Goal: Task Accomplishment & Management: Use online tool/utility

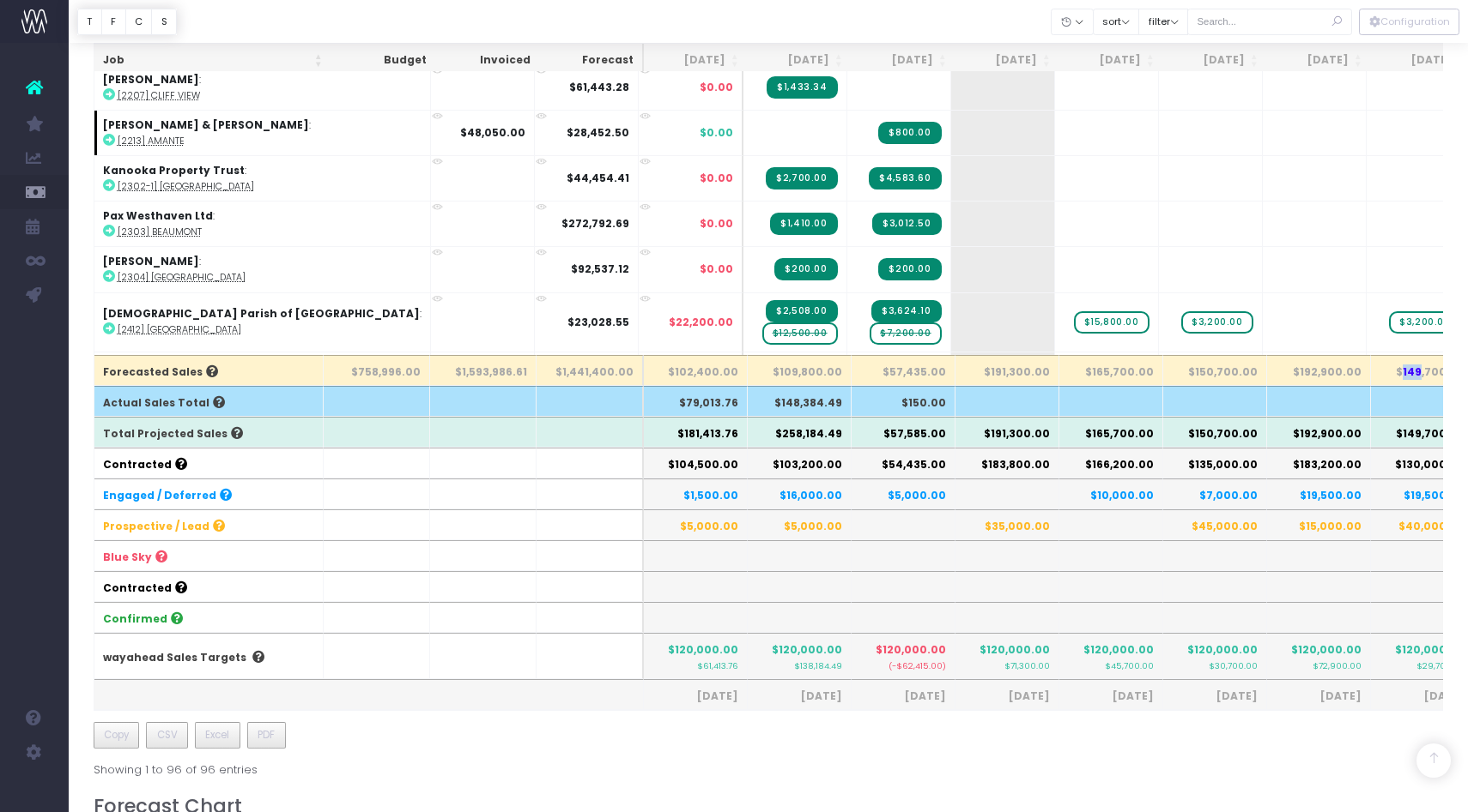
scroll to position [1789, 0]
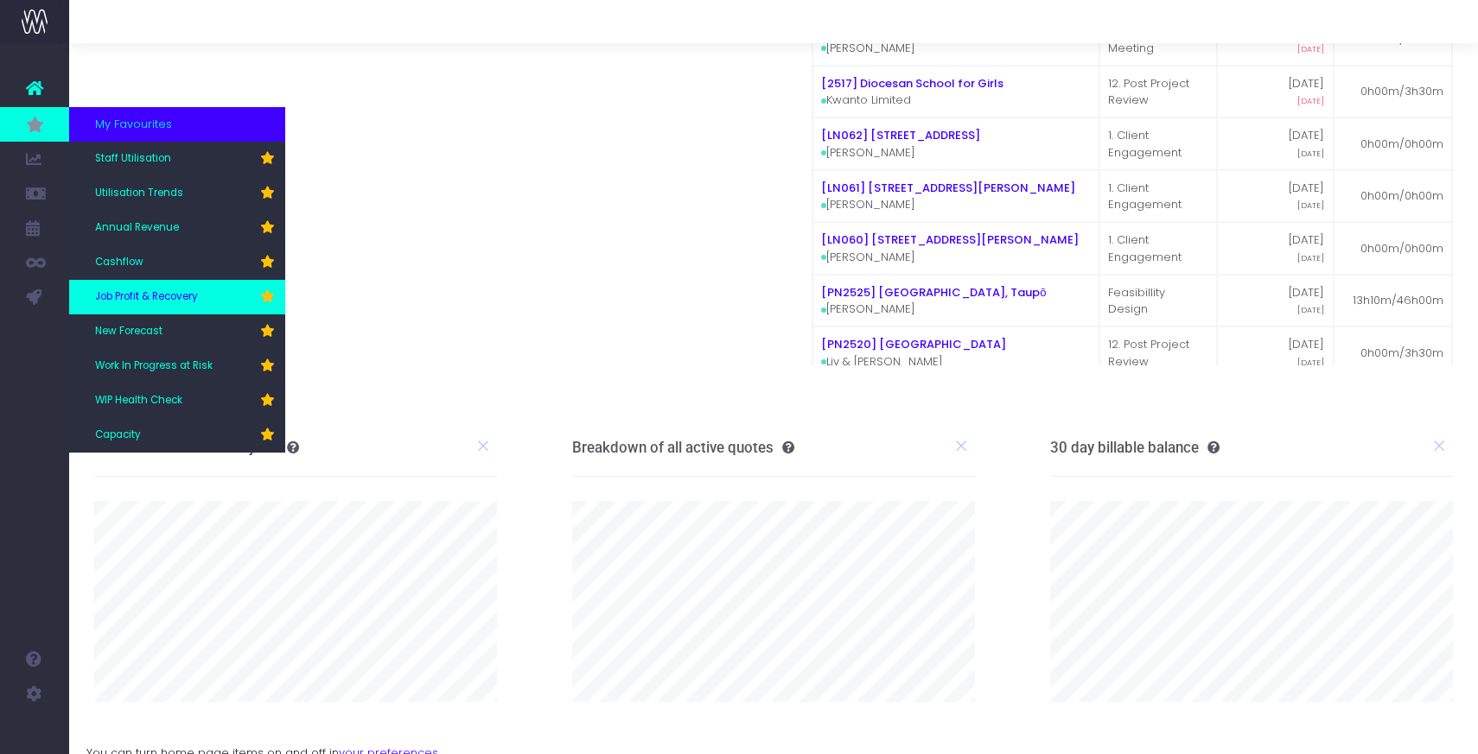
scroll to position [144, 0]
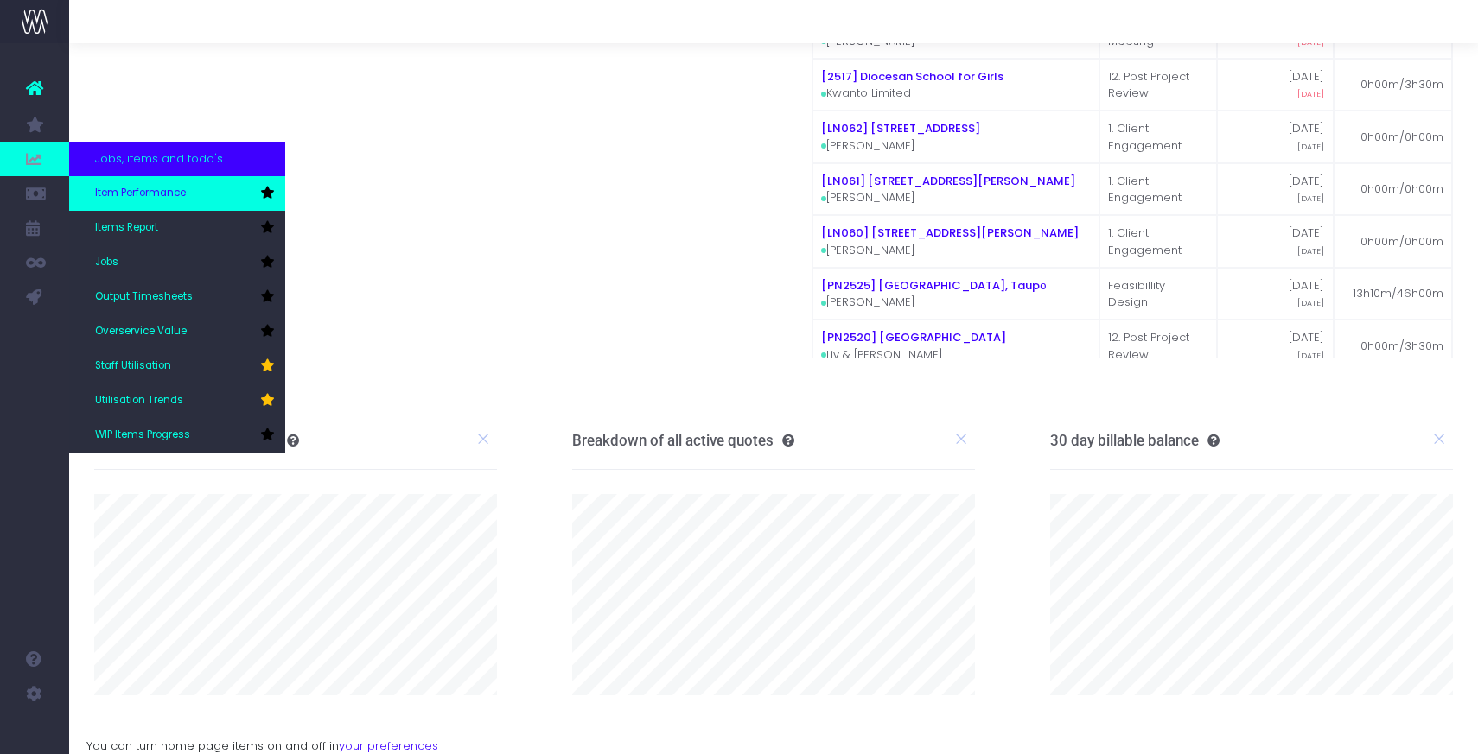
click at [137, 194] on span "Item Performance" at bounding box center [140, 194] width 91 height 16
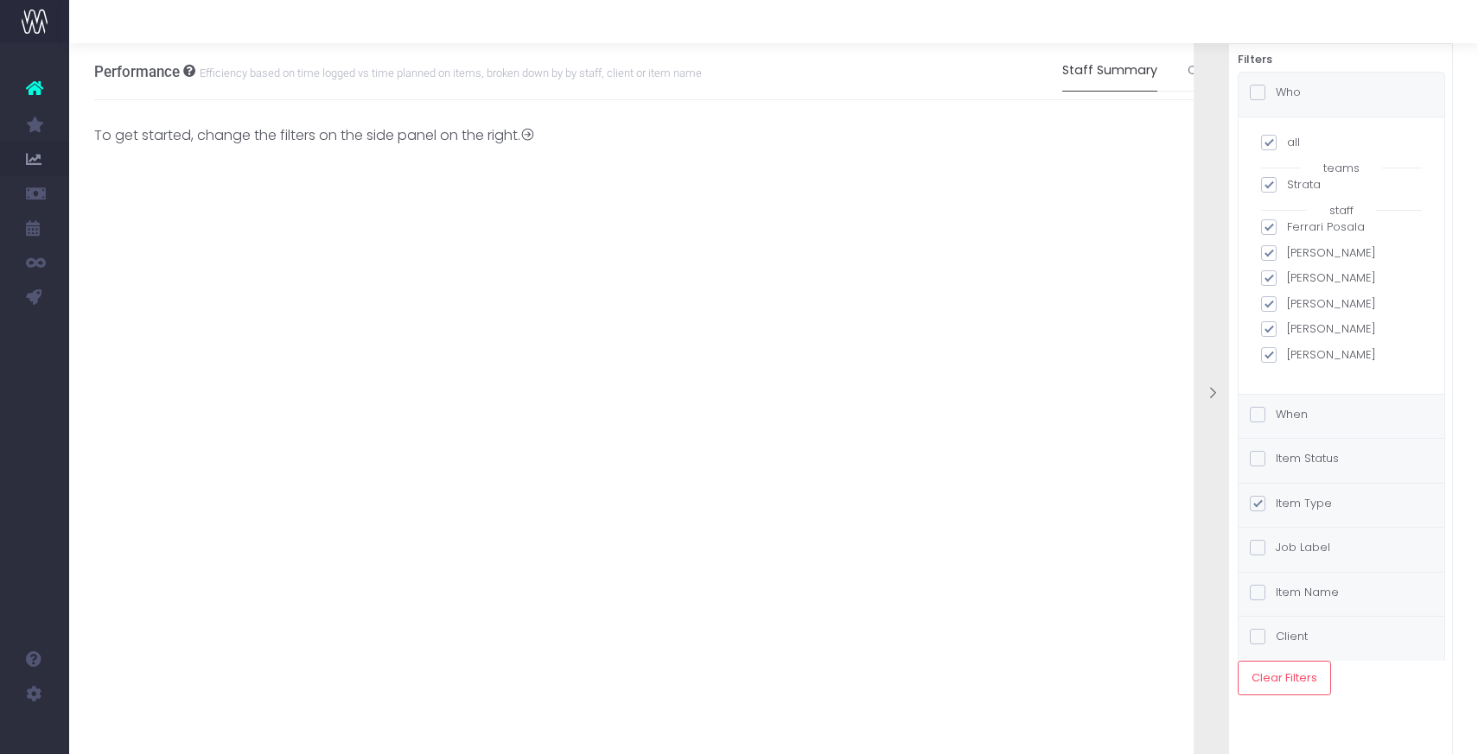
click at [1319, 468] on div "Item Status" at bounding box center [1294, 461] width 89 height 22
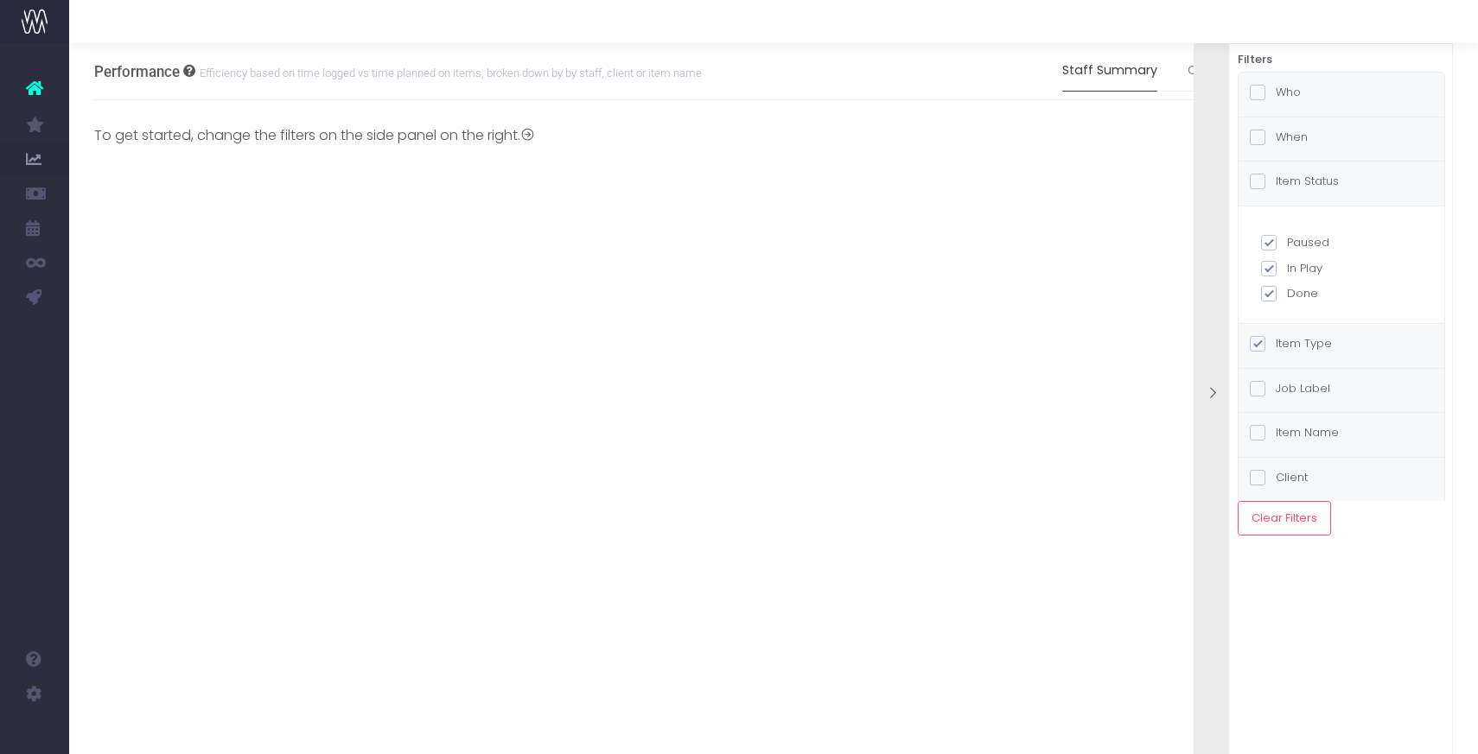
click at [1270, 243] on span at bounding box center [1269, 243] width 16 height 16
click at [1287, 243] on input "Paused" at bounding box center [1292, 239] width 11 height 11
checkbox input "false"
checkbox input "true"
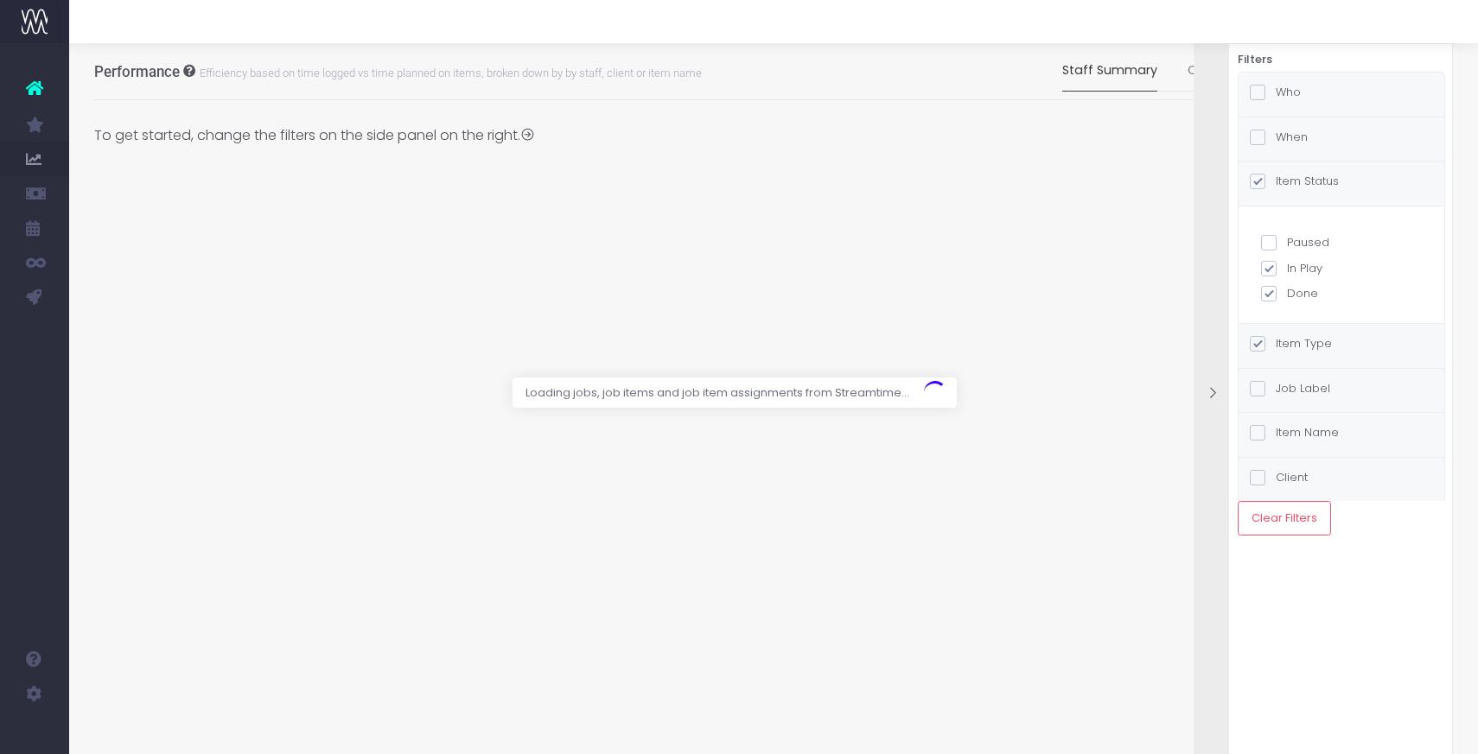
click at [1269, 296] on span at bounding box center [1269, 294] width 16 height 16
click at [1287, 296] on input "Done" at bounding box center [1292, 290] width 11 height 11
checkbox input "false"
click at [1330, 359] on div "Item Type" at bounding box center [1341, 346] width 206 height 44
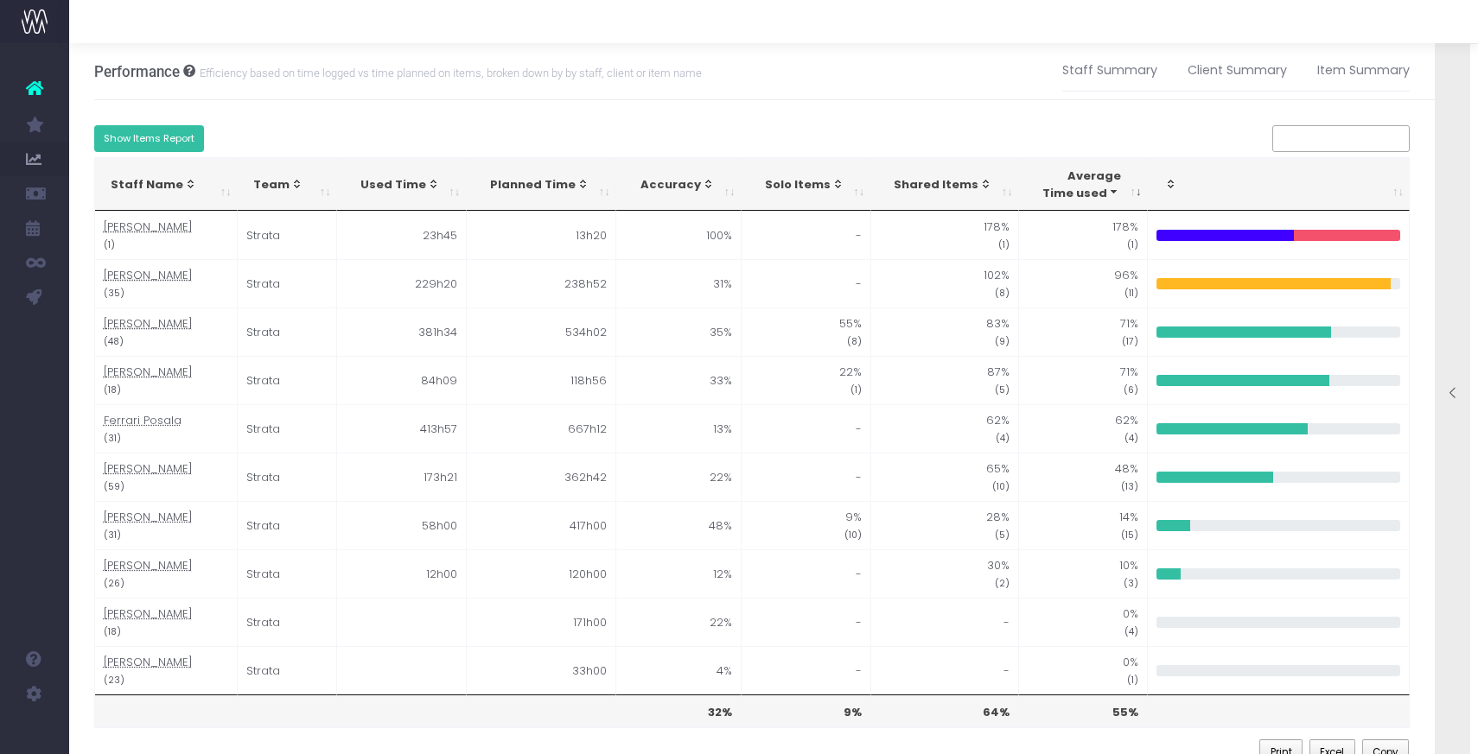
click at [188, 138] on button "Show Items Report" at bounding box center [149, 138] width 111 height 27
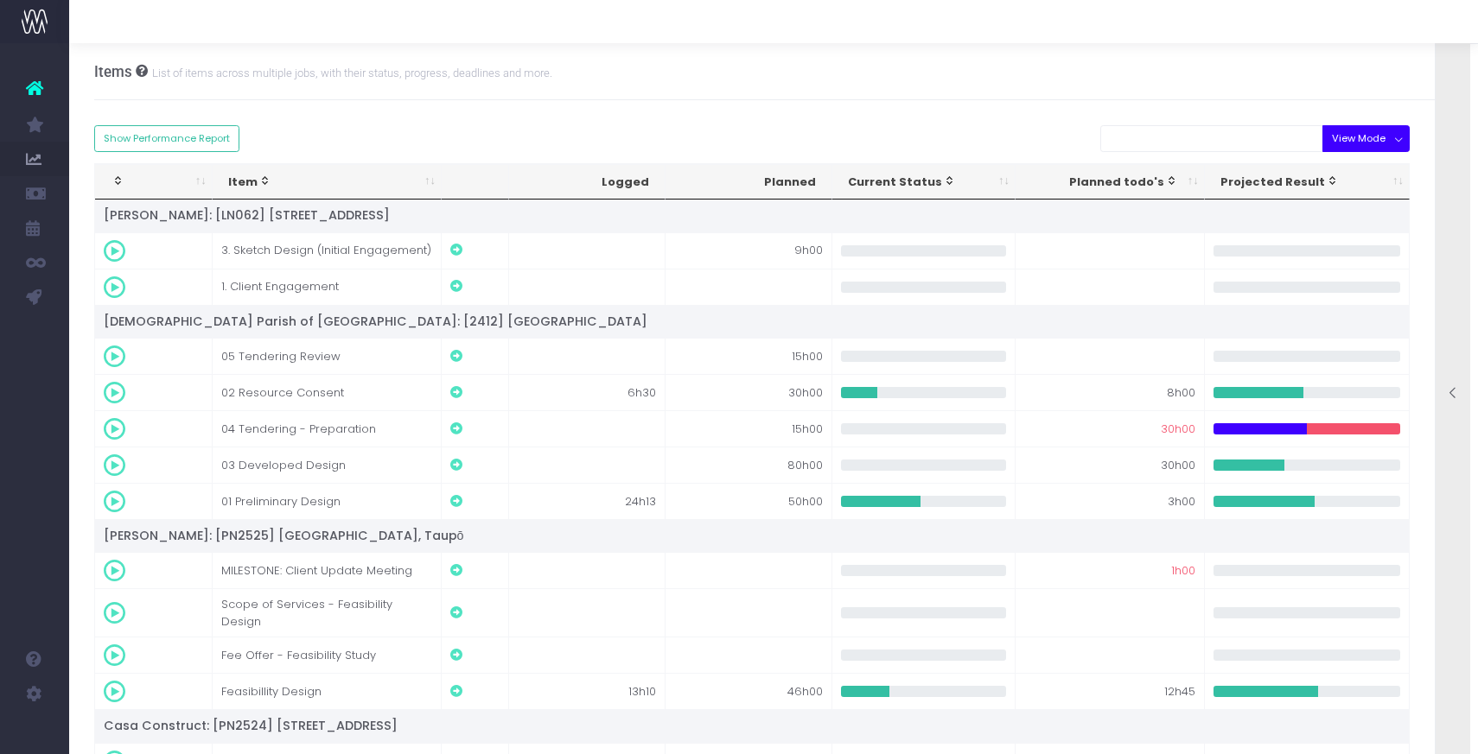
click at [1340, 147] on button "View Mode" at bounding box center [1365, 138] width 87 height 27
click at [1359, 238] on link "Risk of Overrun" at bounding box center [1378, 239] width 112 height 33
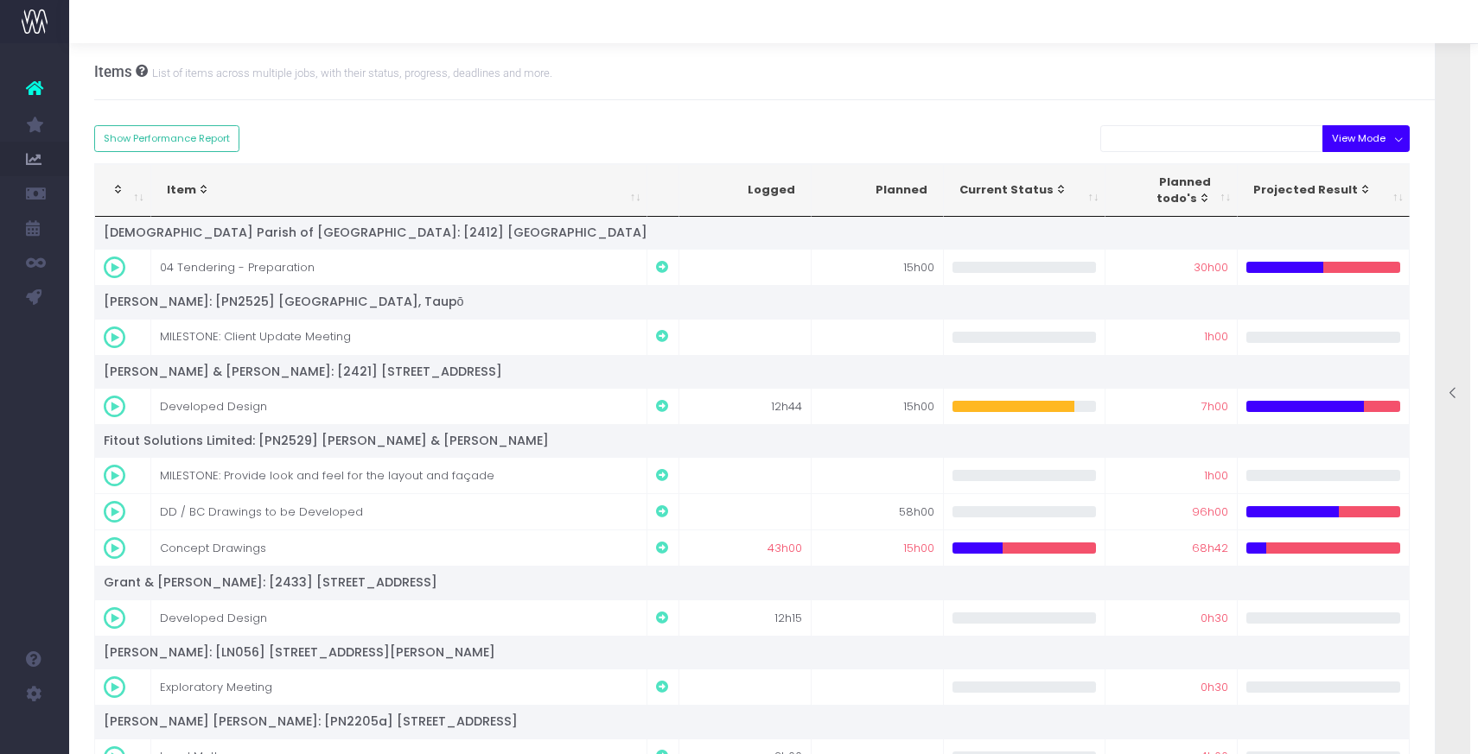
click at [1403, 133] on button "View Mode" at bounding box center [1365, 138] width 87 height 27
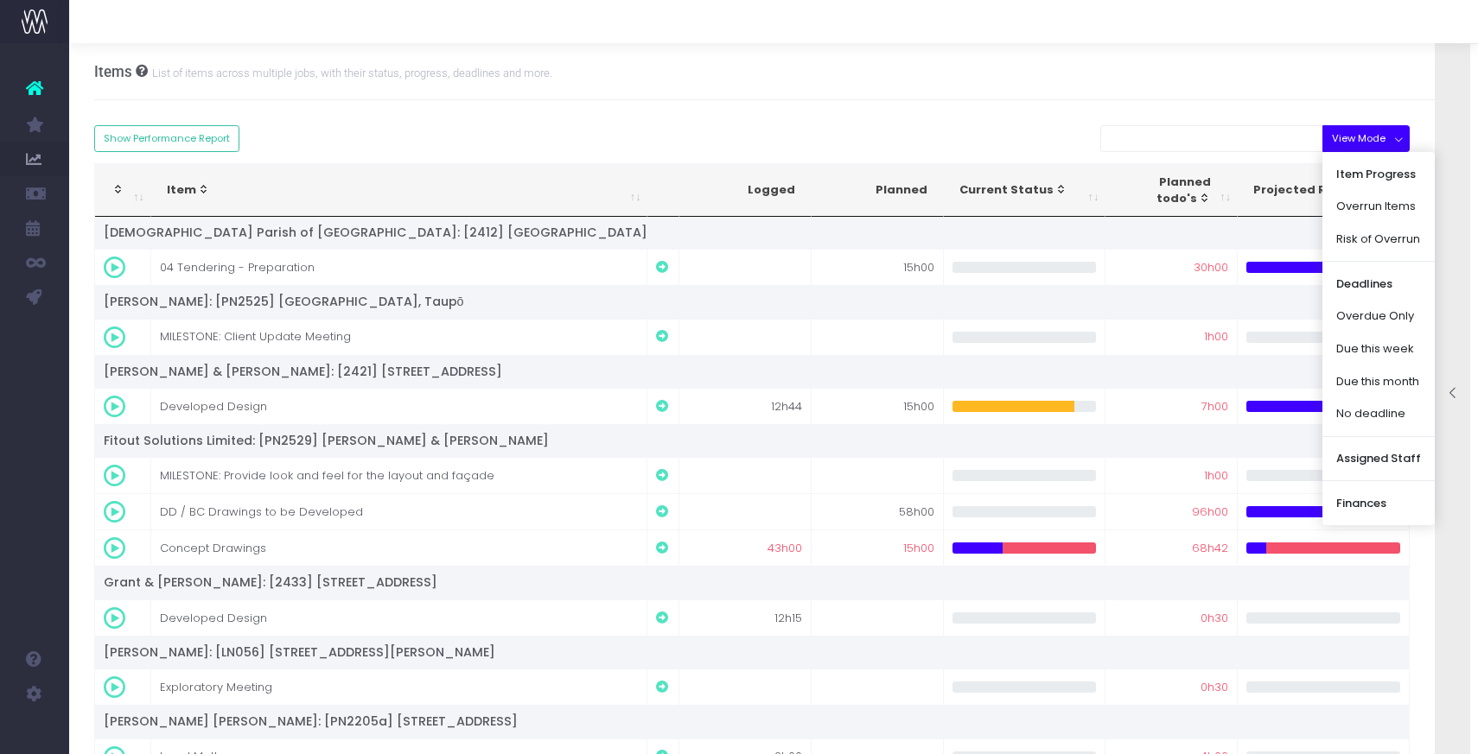
click at [1236, 113] on div "To get started, change the filters on the side panel on the right. Staff Name T…" at bounding box center [773, 693] width 1359 height 1186
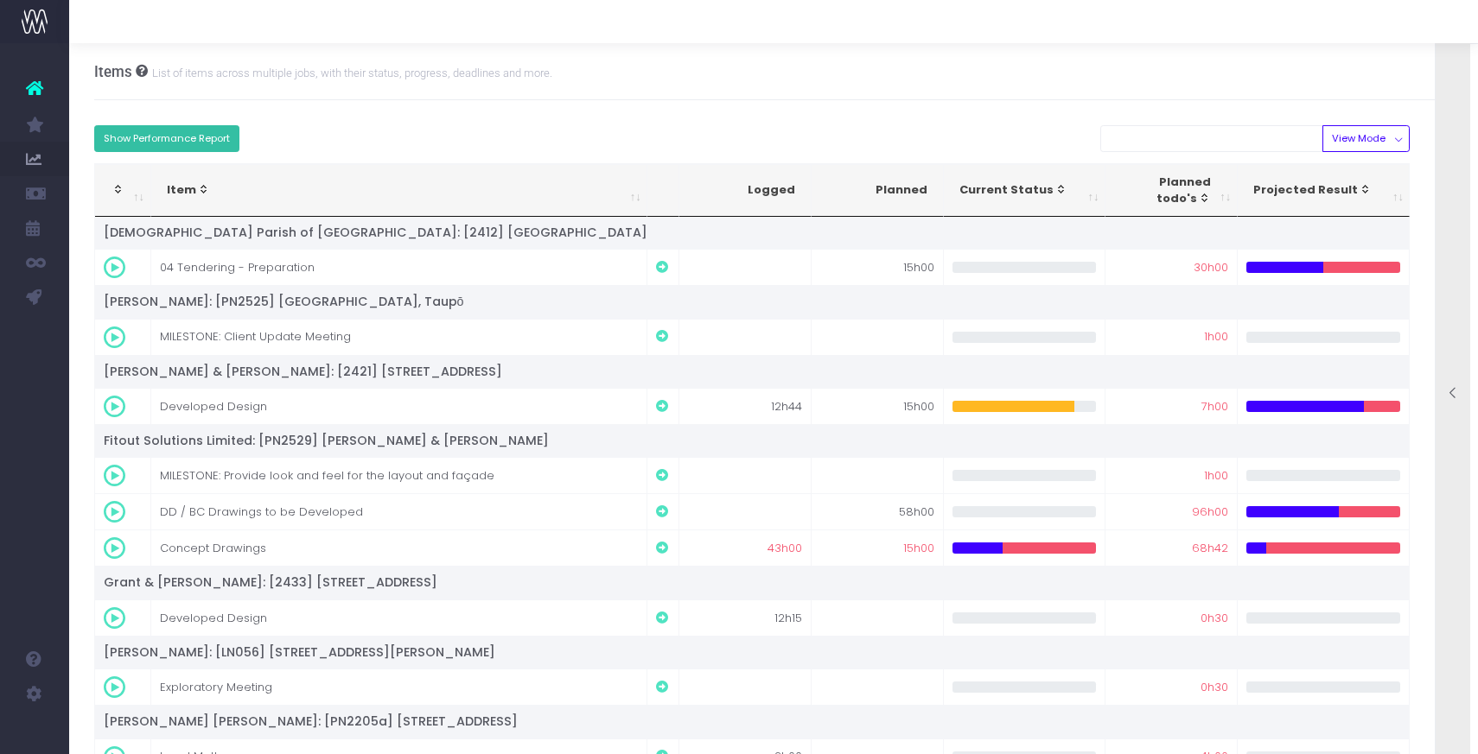
click at [211, 131] on button "Show Performance Report" at bounding box center [167, 138] width 146 height 27
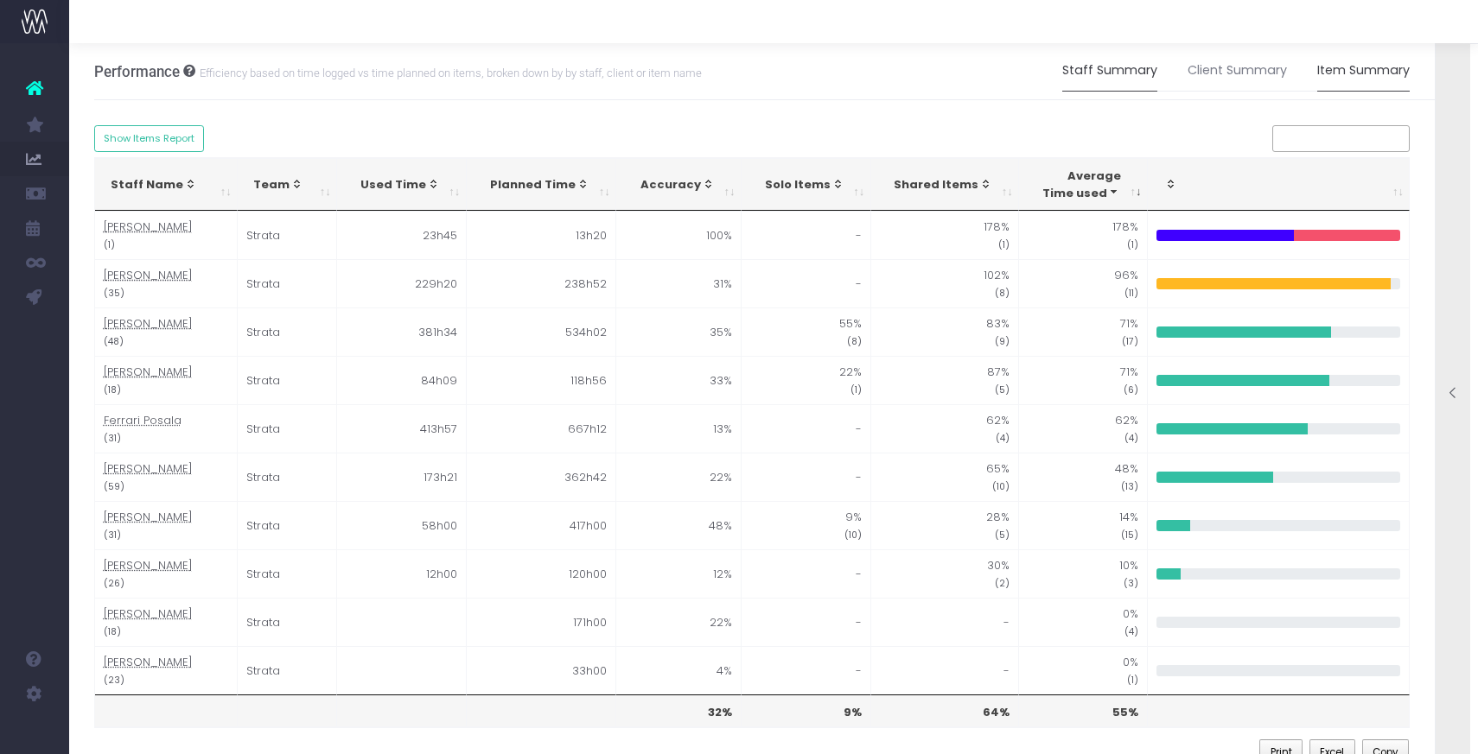
click at [1363, 70] on link "Item Summary" at bounding box center [1363, 71] width 92 height 40
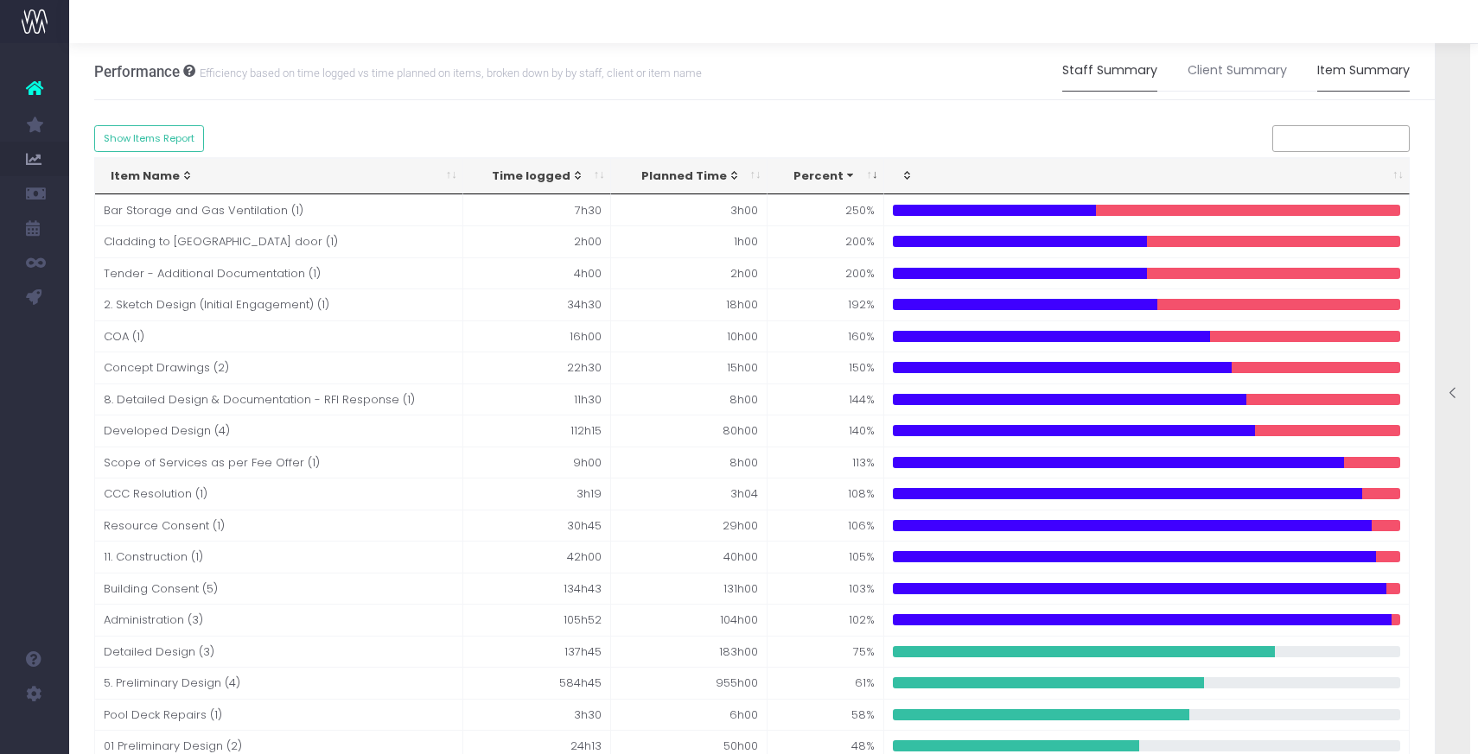
click at [1102, 70] on link "Staff Summary" at bounding box center [1109, 71] width 95 height 40
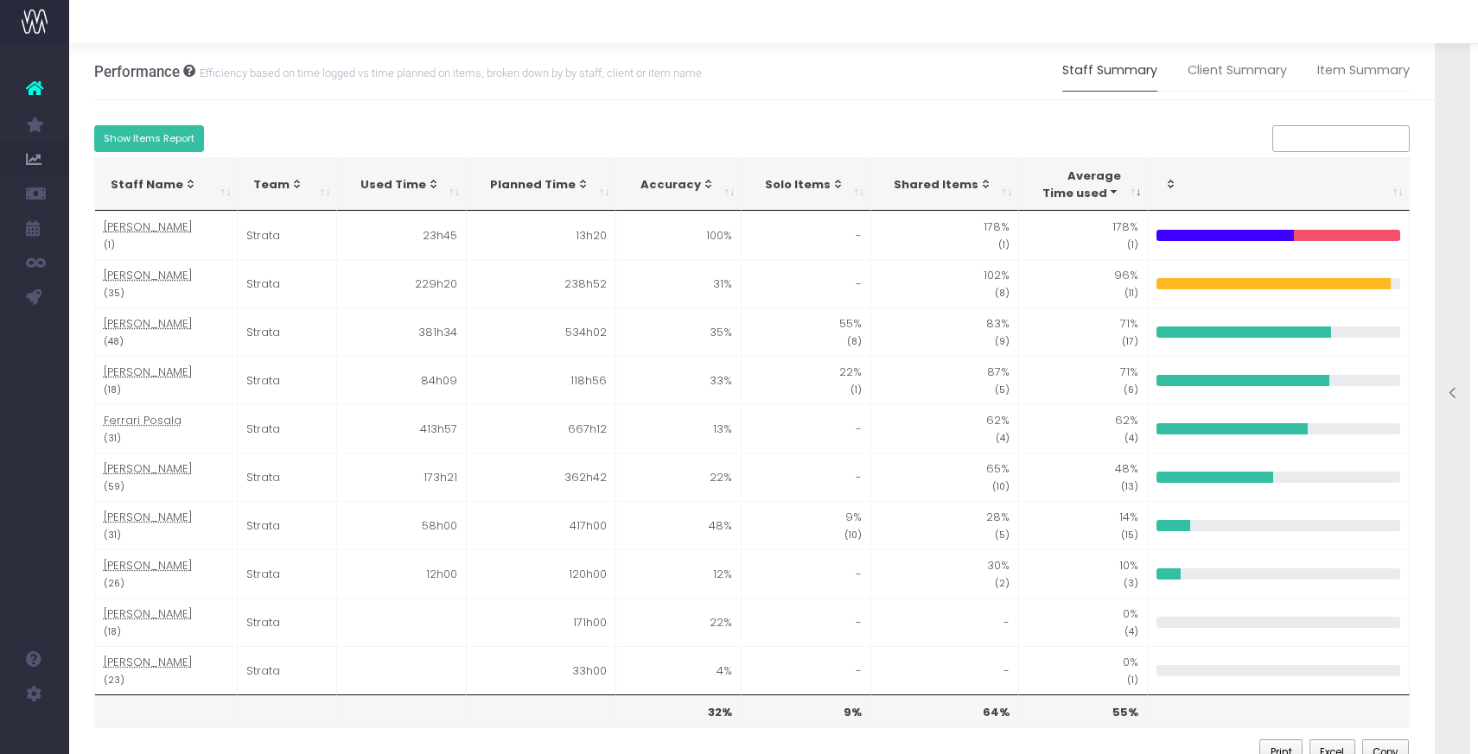
click at [137, 146] on button "Show Items Report" at bounding box center [149, 138] width 111 height 27
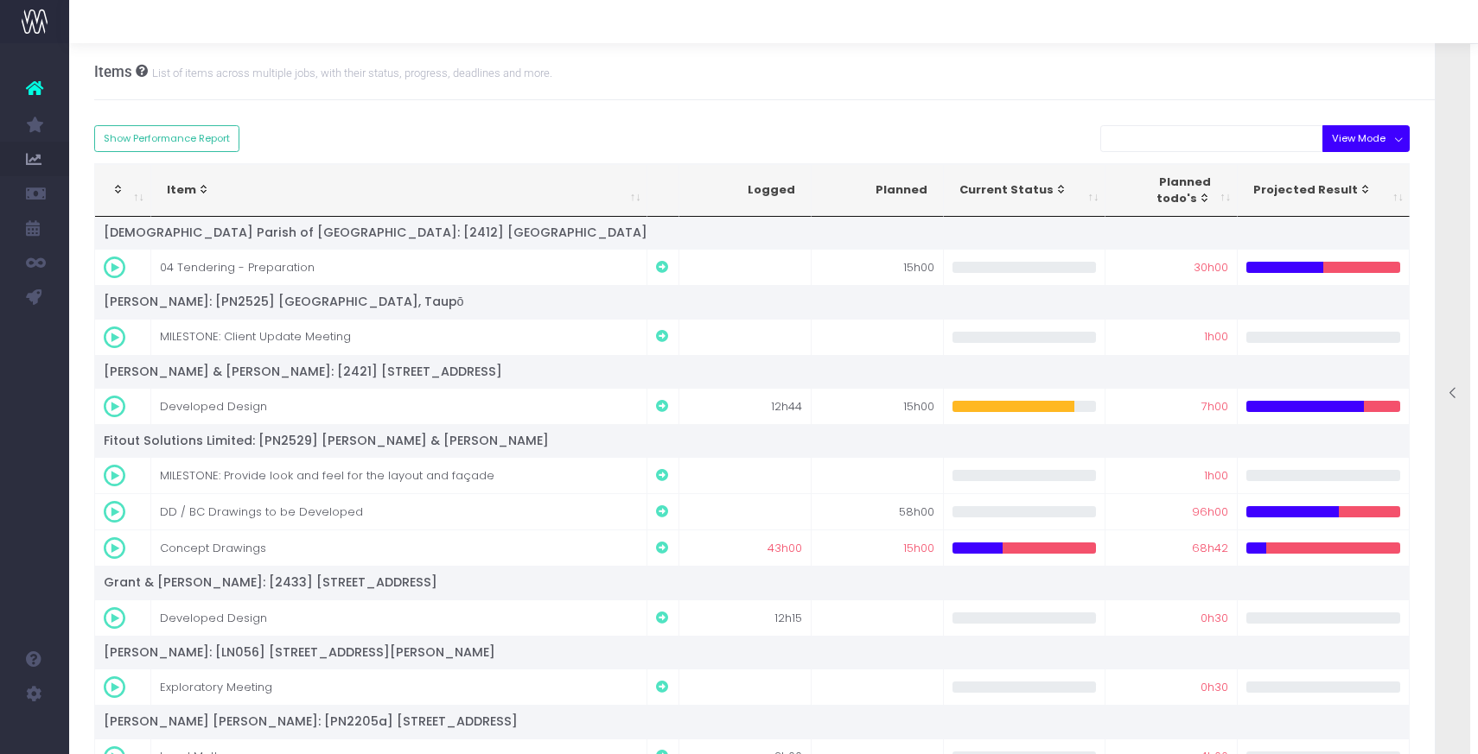
click at [1395, 139] on button "View Mode" at bounding box center [1365, 138] width 87 height 27
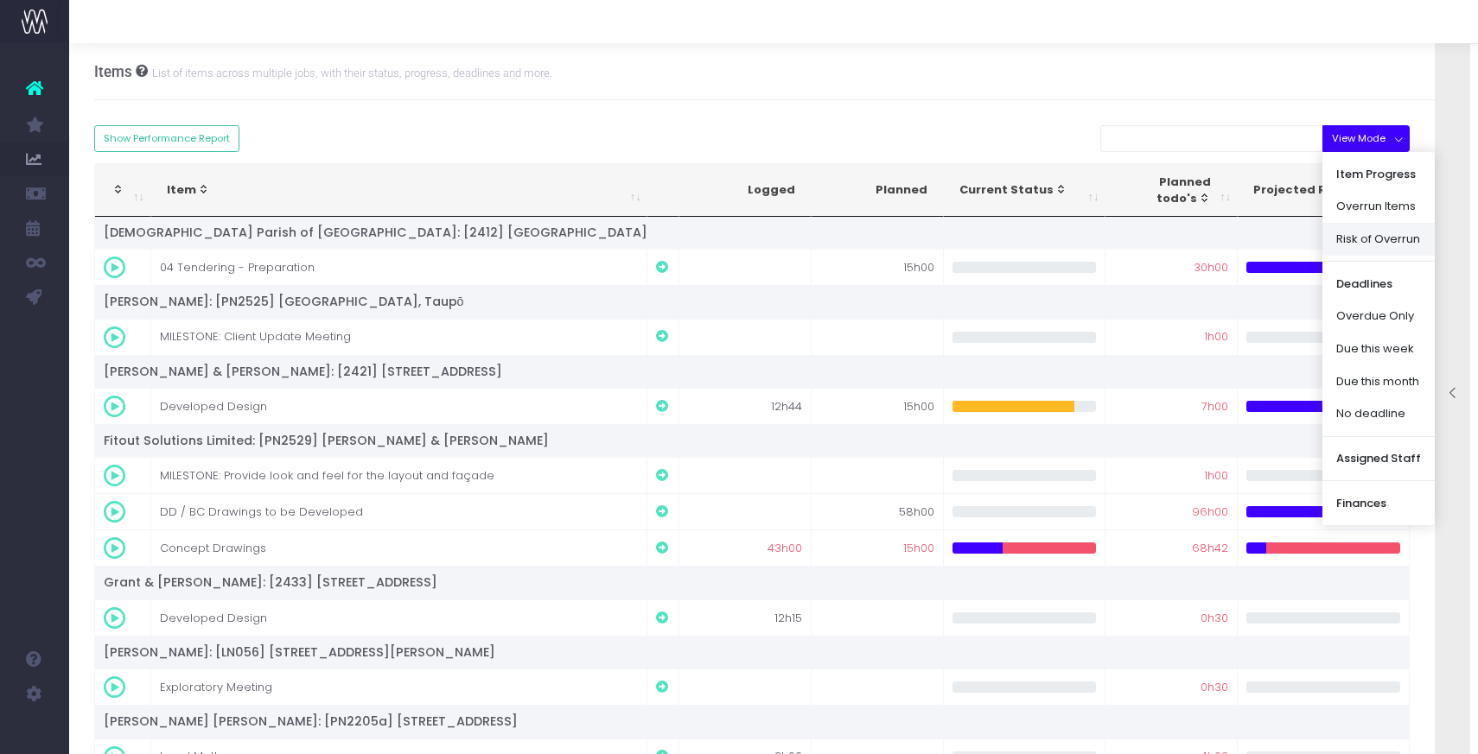
click at [1377, 245] on link "Risk of Overrun" at bounding box center [1378, 239] width 112 height 33
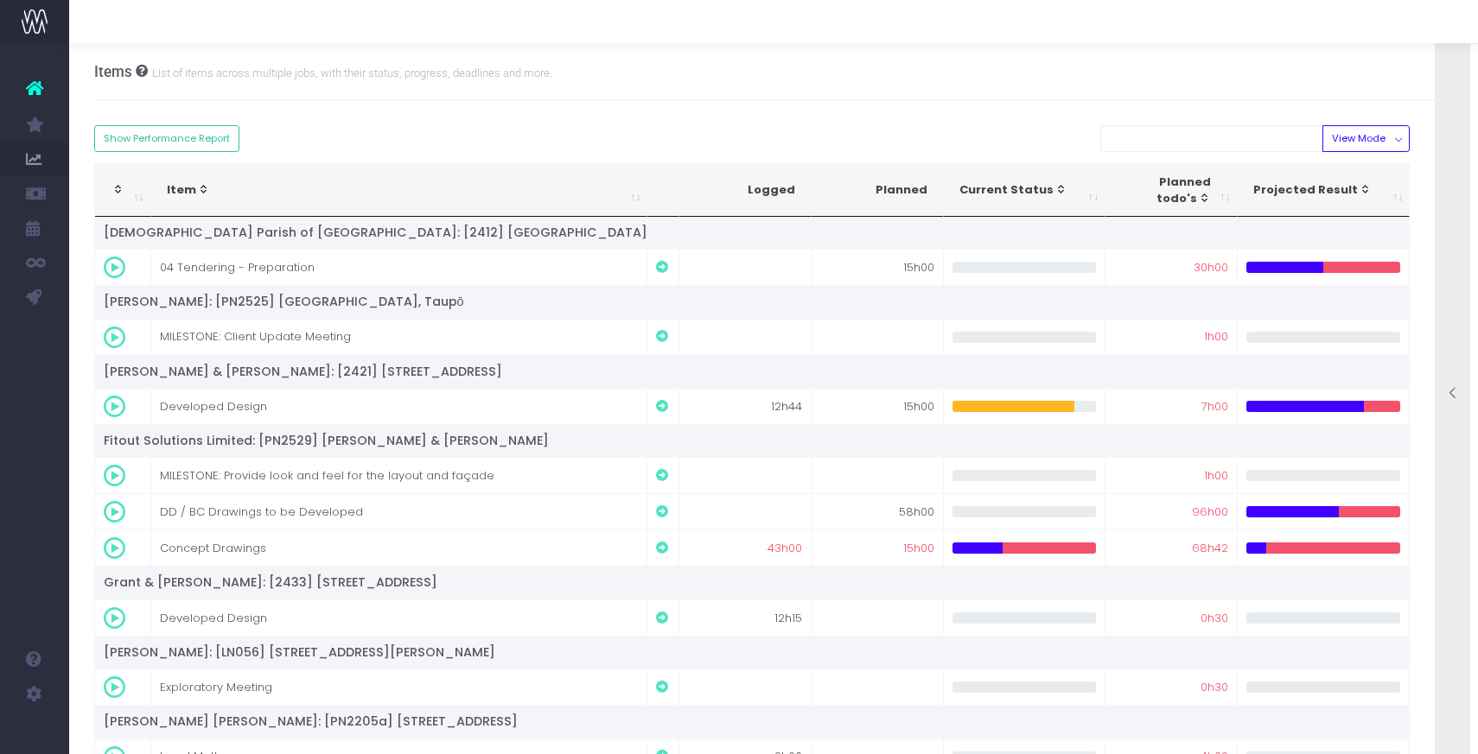
click at [1288, 186] on div "Projected Result" at bounding box center [1318, 189] width 131 height 17
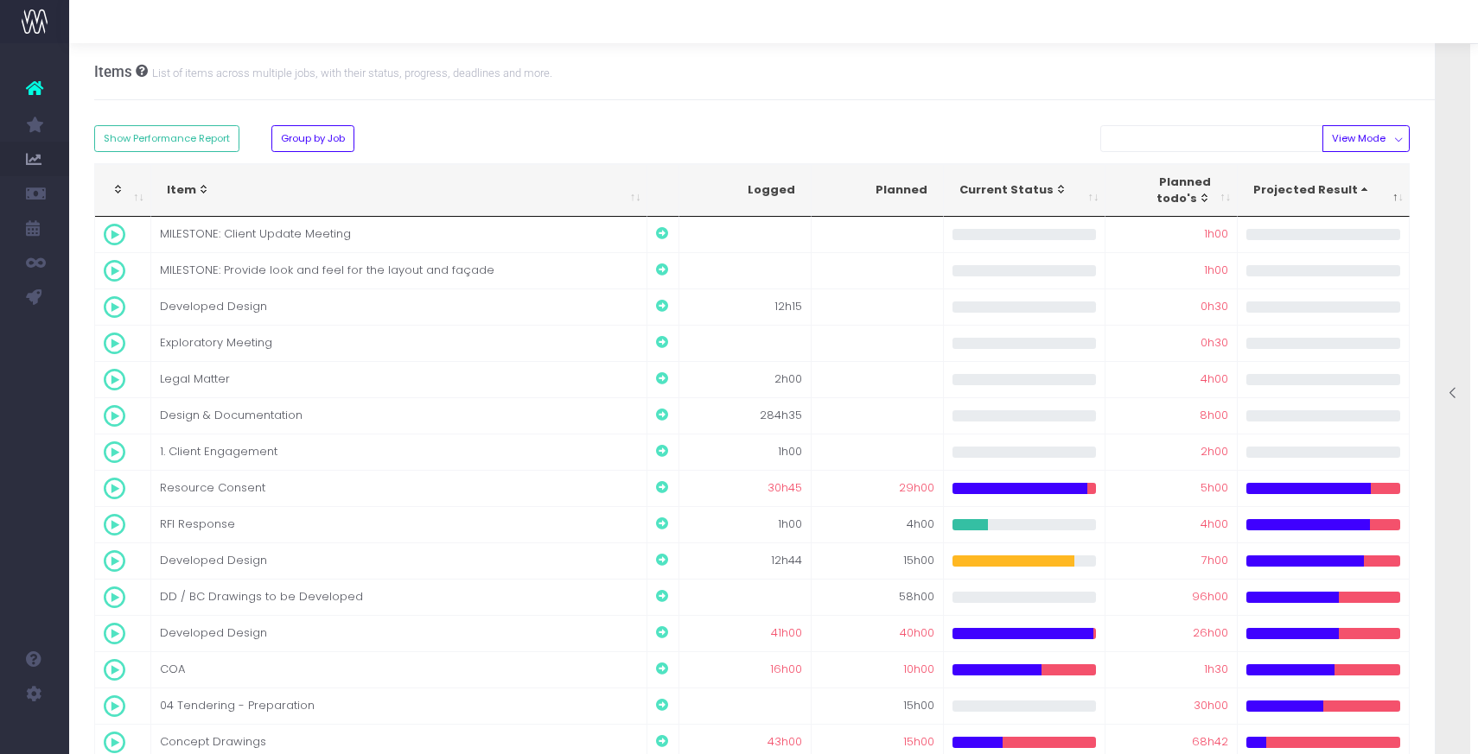
click at [1288, 186] on div "Projected Result" at bounding box center [1318, 189] width 131 height 17
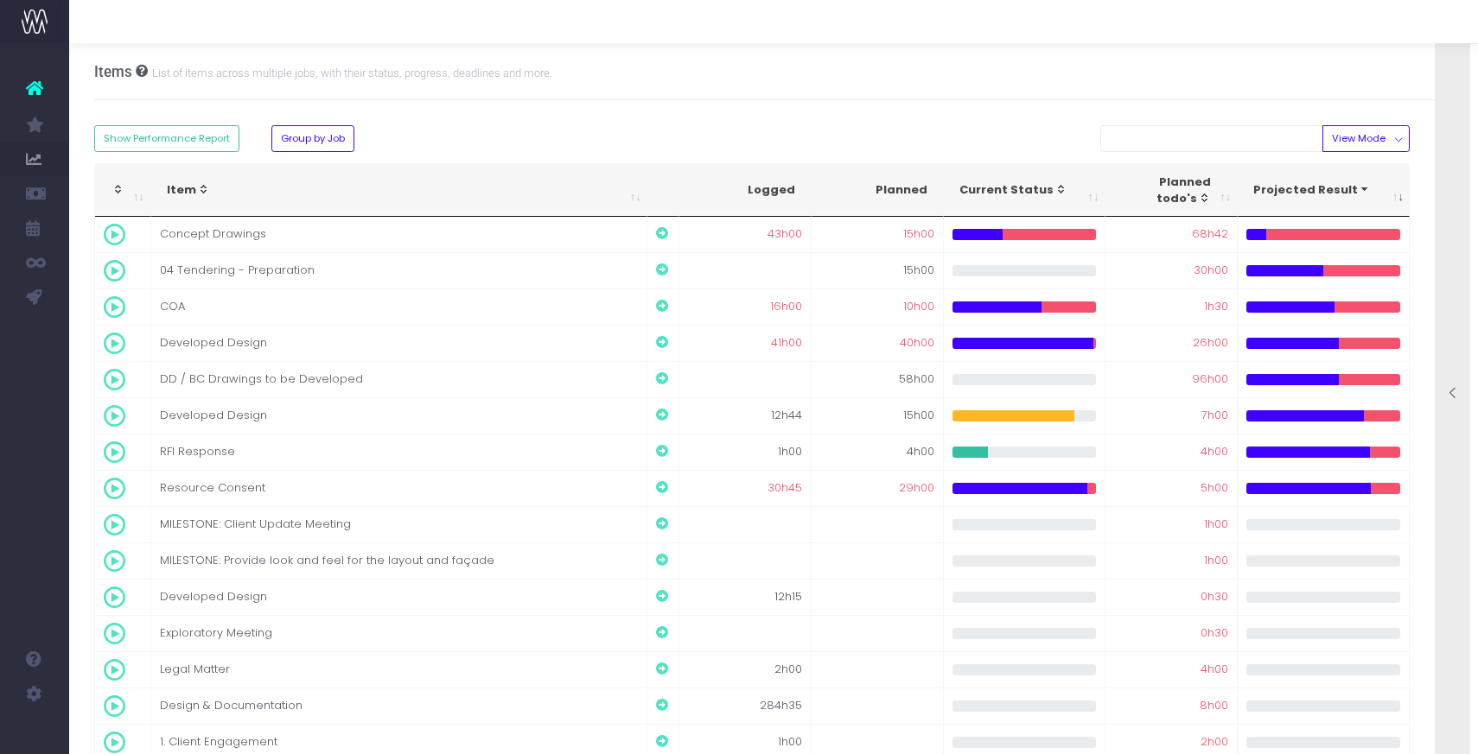
click at [202, 194] on span "Item: activate to sort column ascending" at bounding box center [203, 189] width 14 height 14
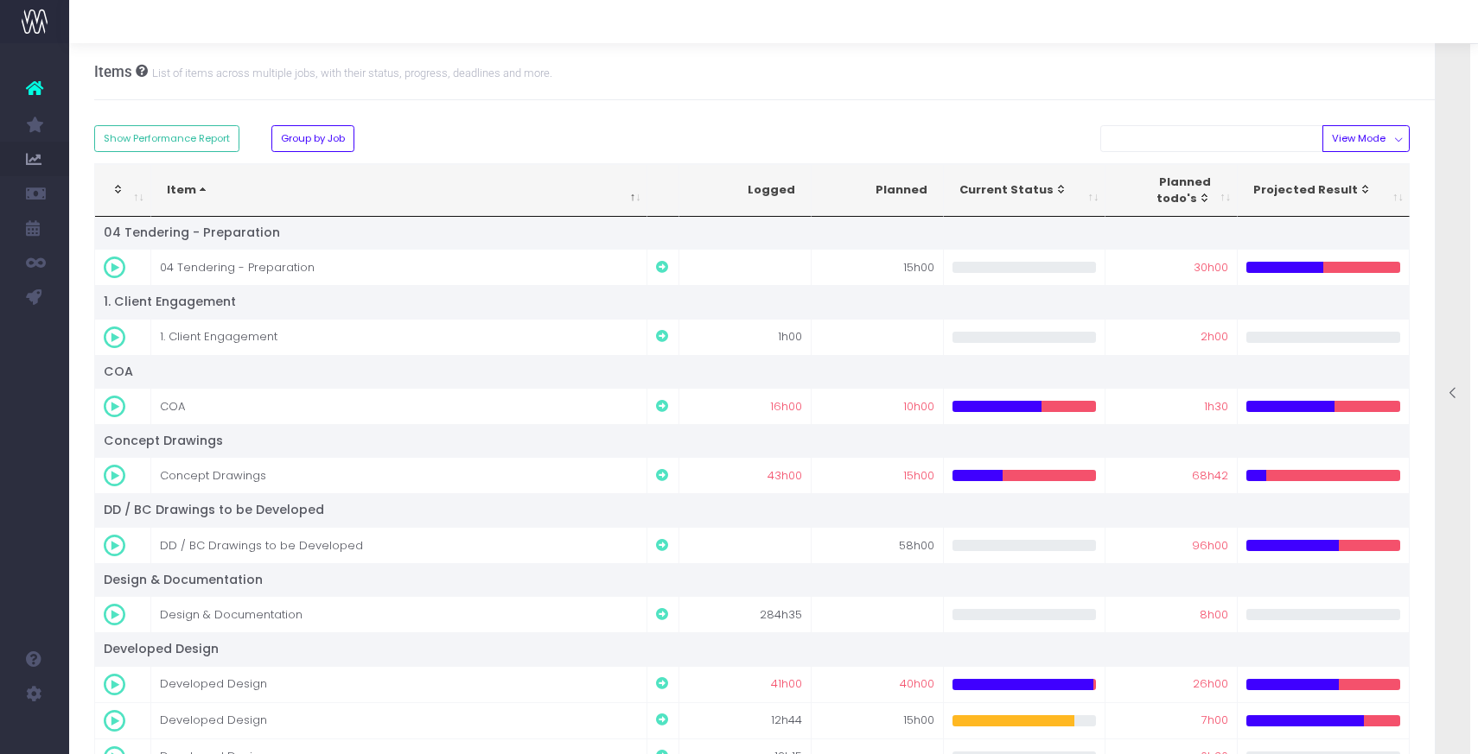
click at [202, 194] on span "Item: activate to sort column descending" at bounding box center [203, 189] width 14 height 14
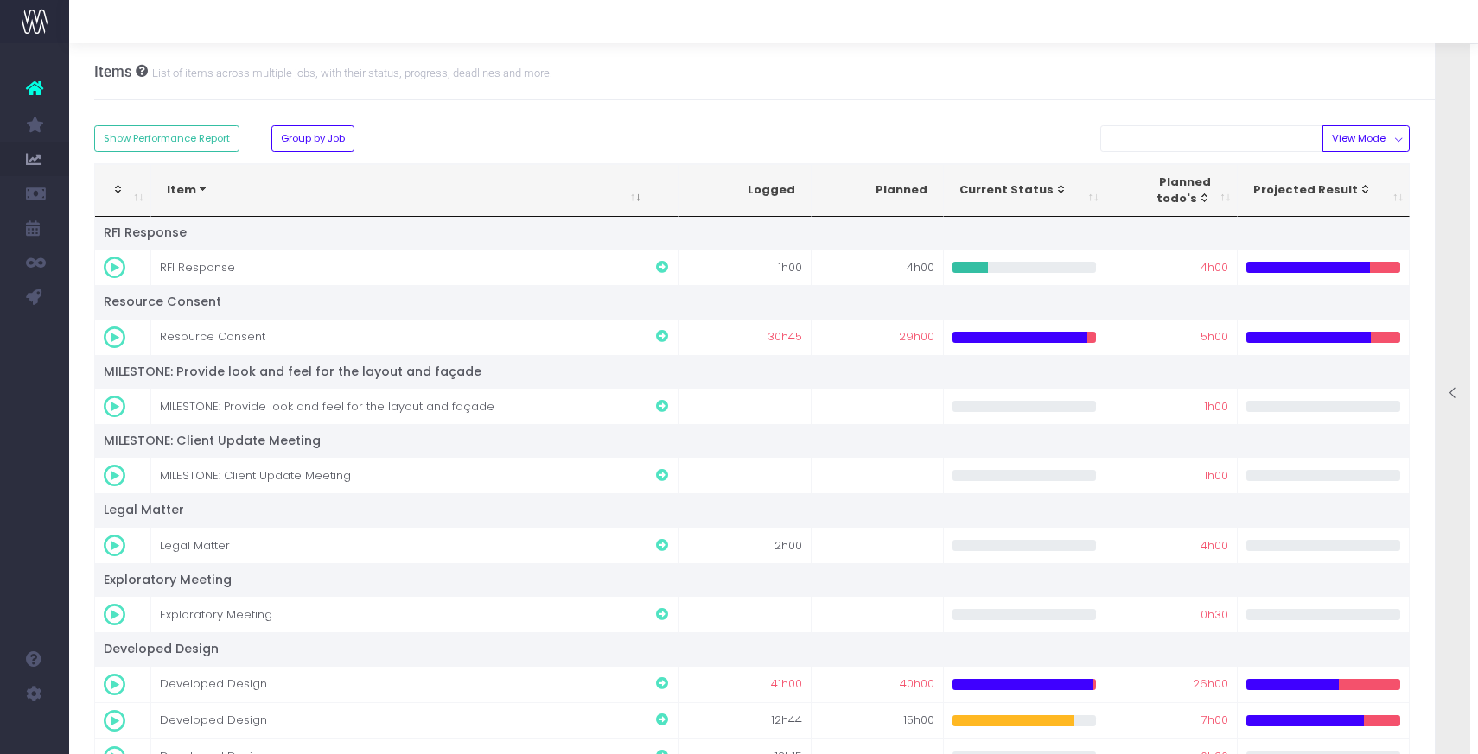
click at [202, 194] on span "Item: activate to sort column ascending" at bounding box center [203, 189] width 14 height 14
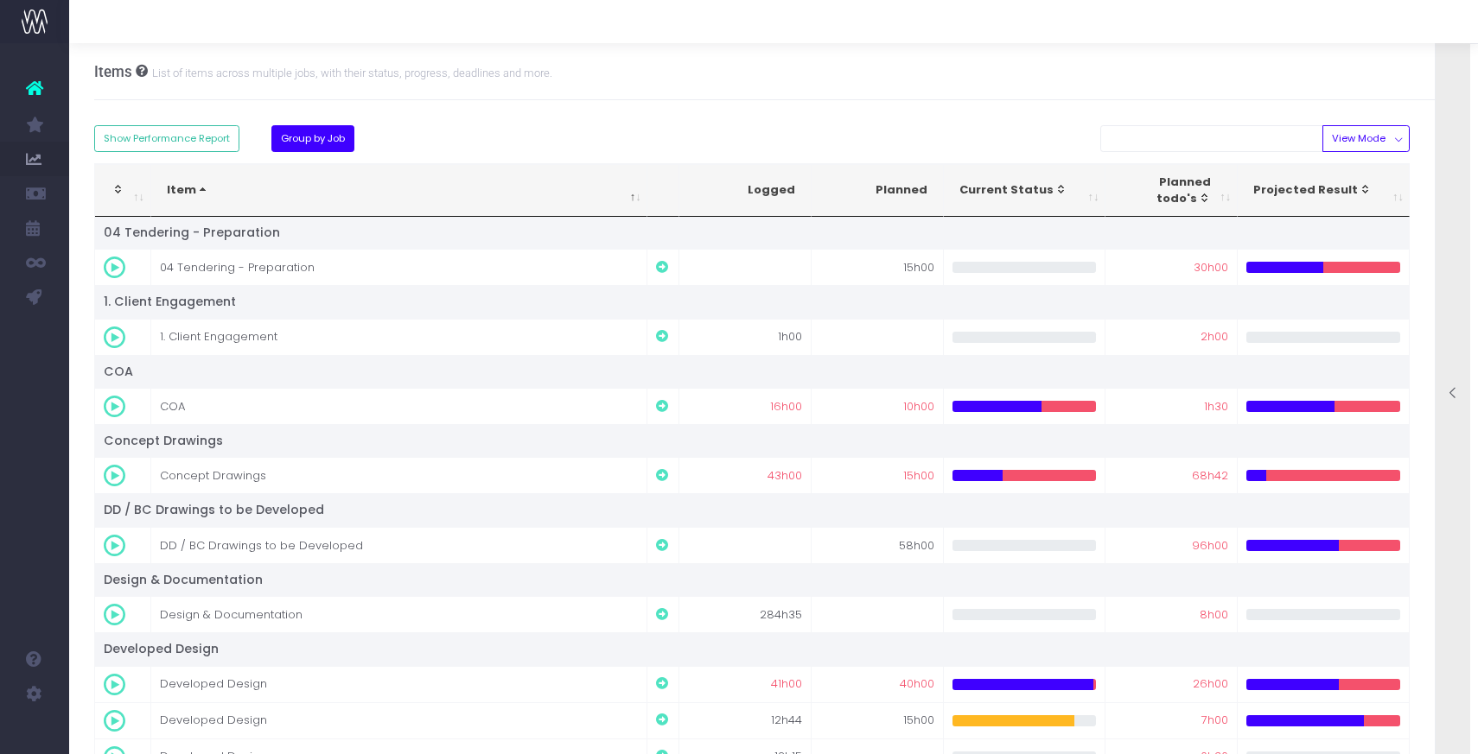
click at [325, 142] on button "Group by Job" at bounding box center [313, 138] width 84 height 27
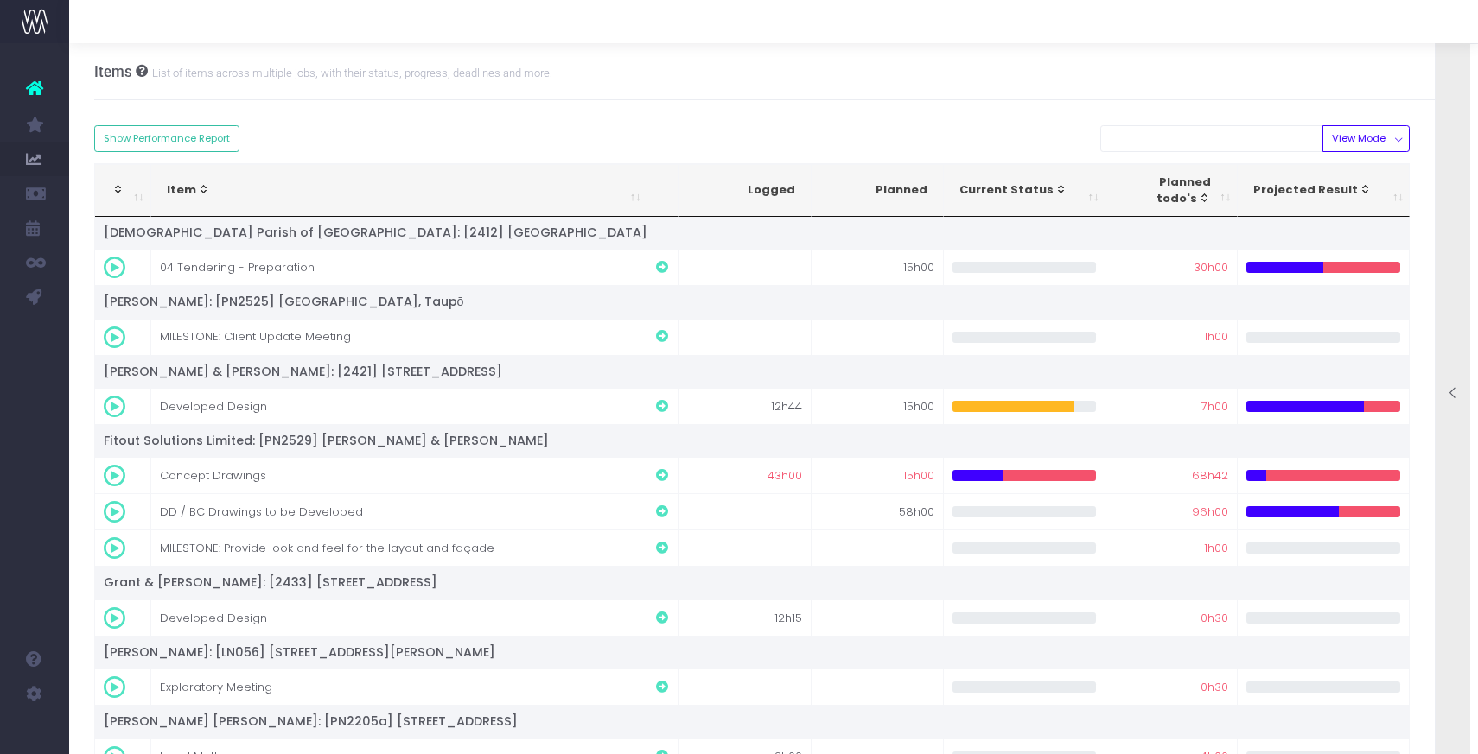
click at [1299, 185] on div "Projected Result" at bounding box center [1318, 189] width 131 height 17
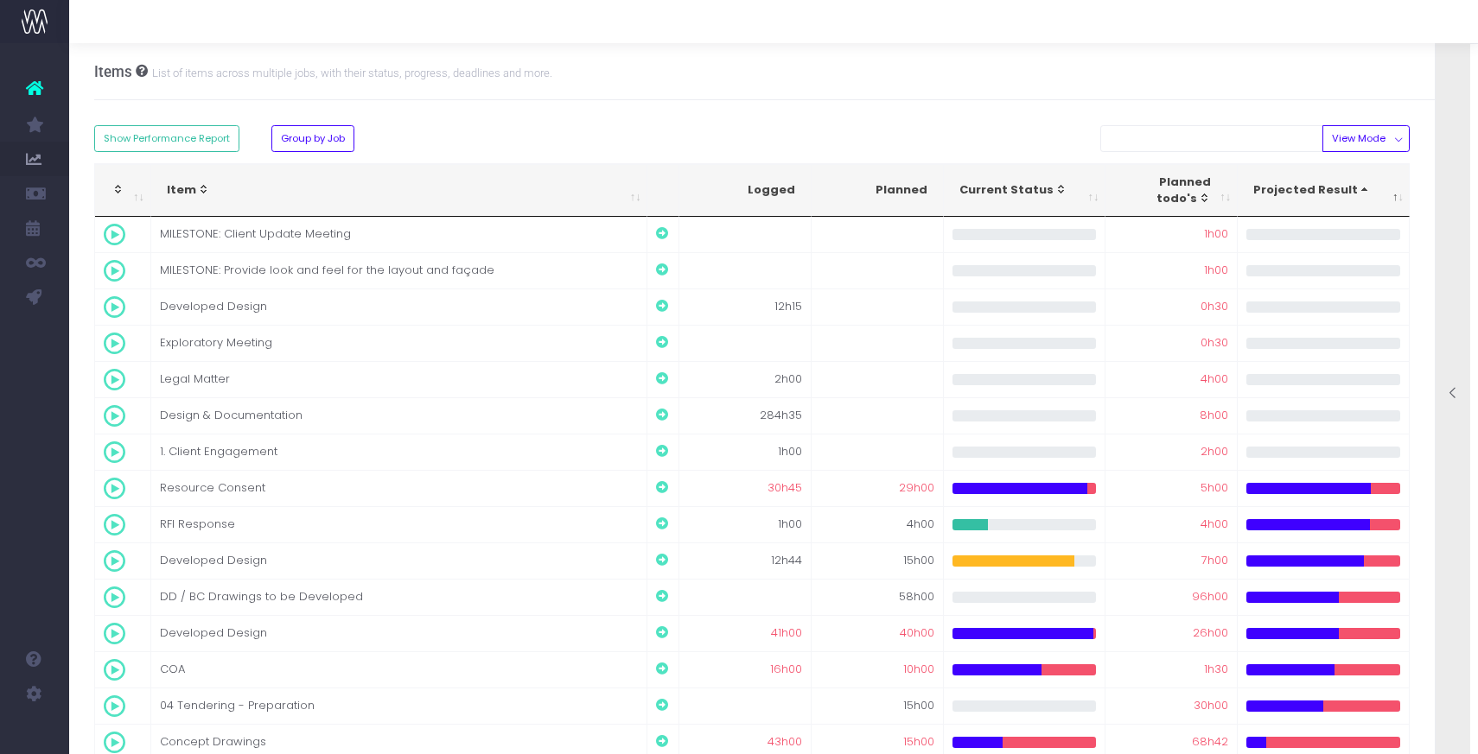
click at [1299, 185] on div "Projected Result" at bounding box center [1318, 189] width 131 height 17
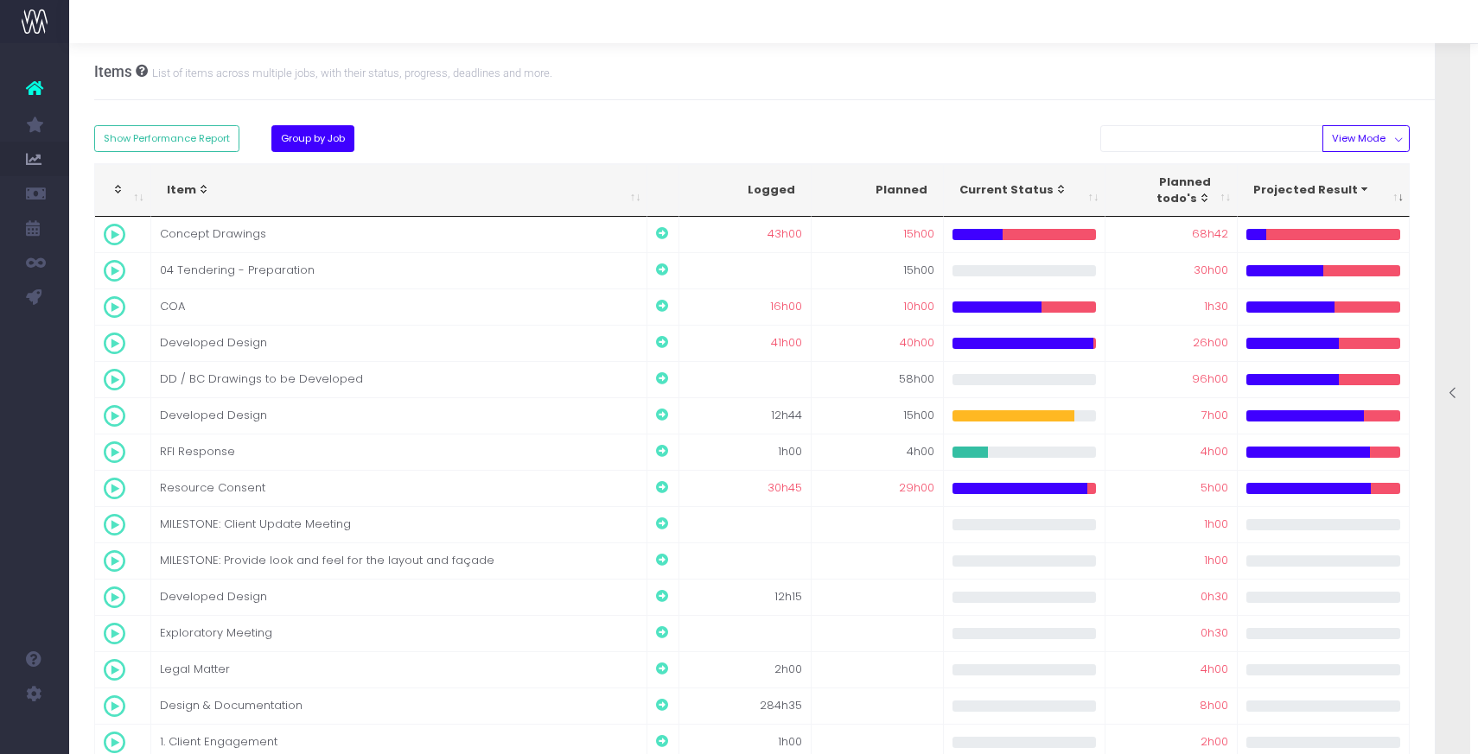
click at [320, 145] on button "Group by Job" at bounding box center [313, 138] width 84 height 27
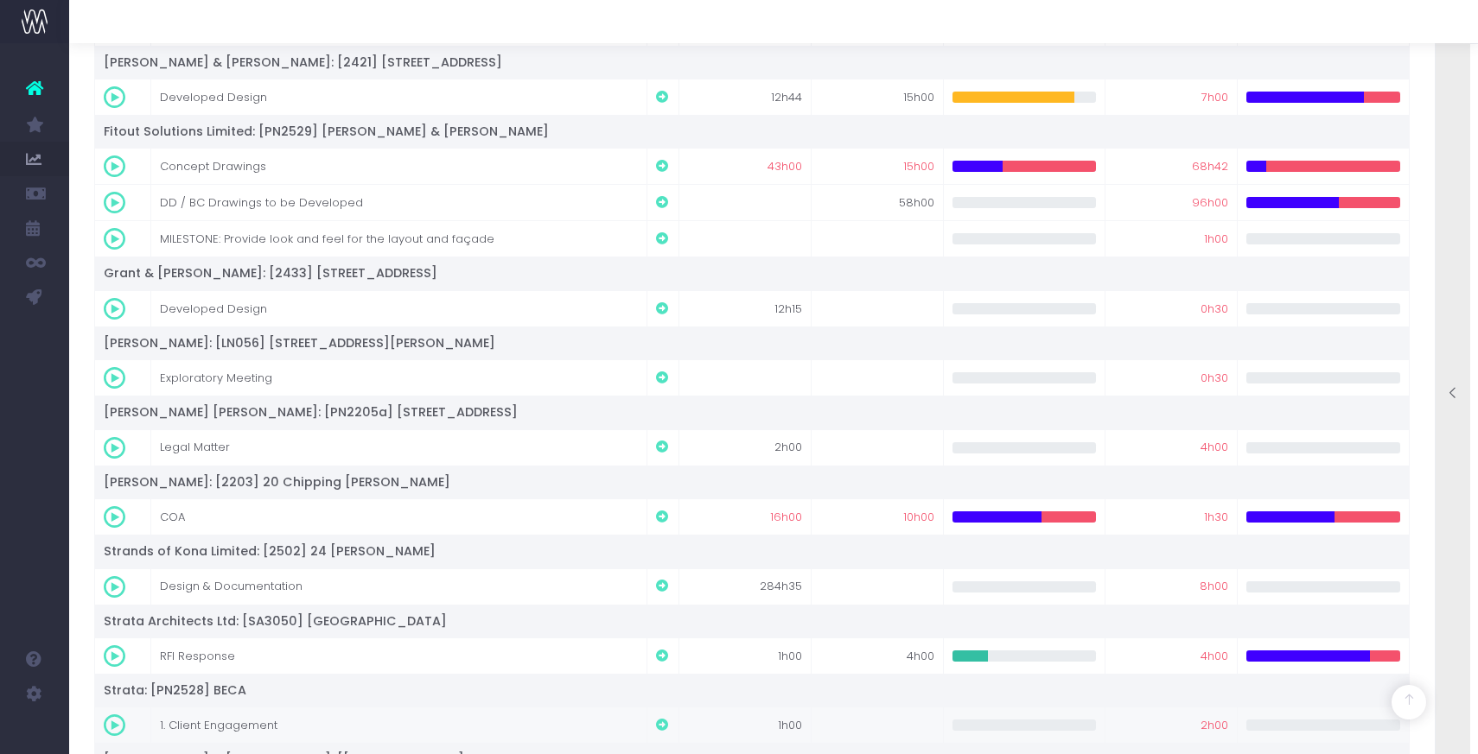
scroll to position [532, 0]
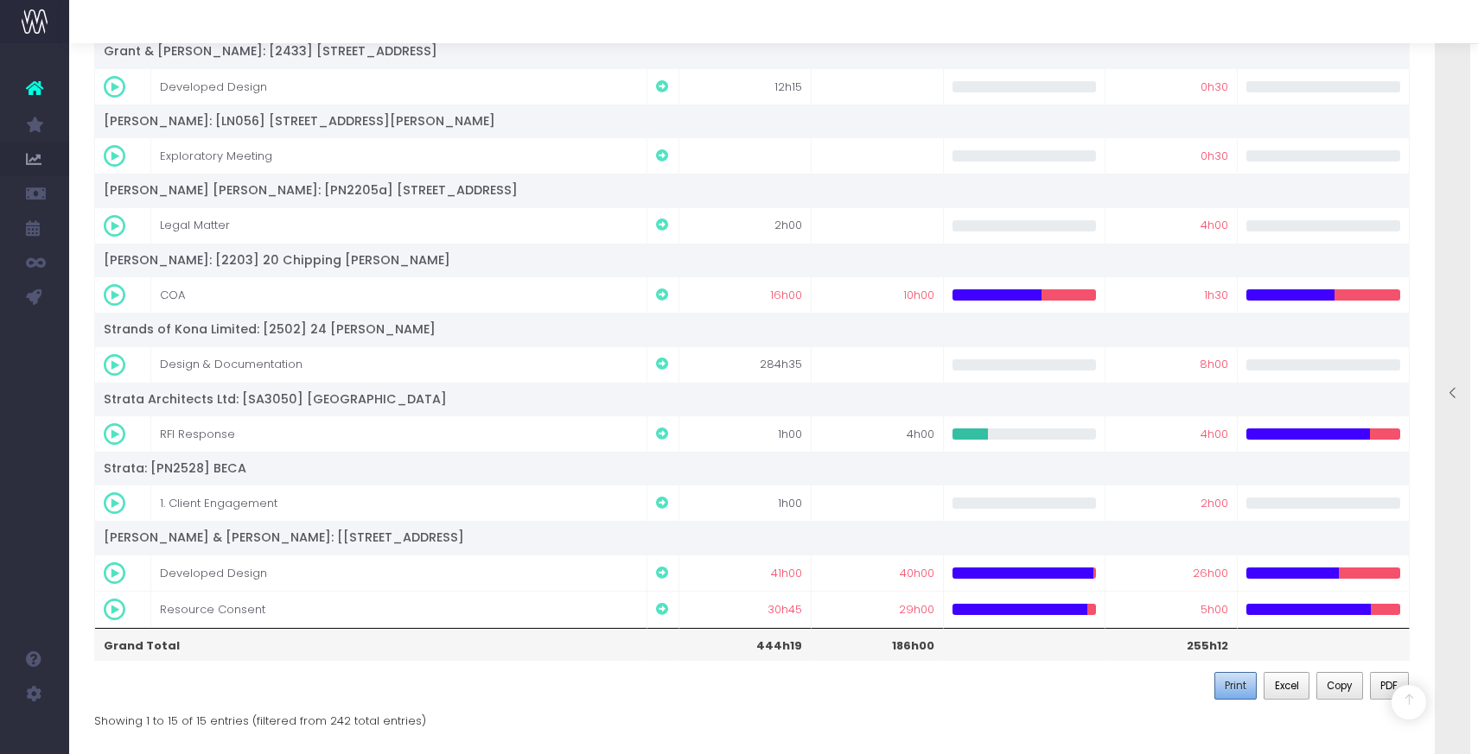
click at [1226, 688] on span "Print" at bounding box center [1236, 686] width 22 height 16
click at [1385, 690] on span "PDF" at bounding box center [1388, 686] width 17 height 16
click at [1385, 684] on span "PDF" at bounding box center [1388, 686] width 17 height 16
click at [1341, 688] on span "Copy" at bounding box center [1339, 686] width 25 height 16
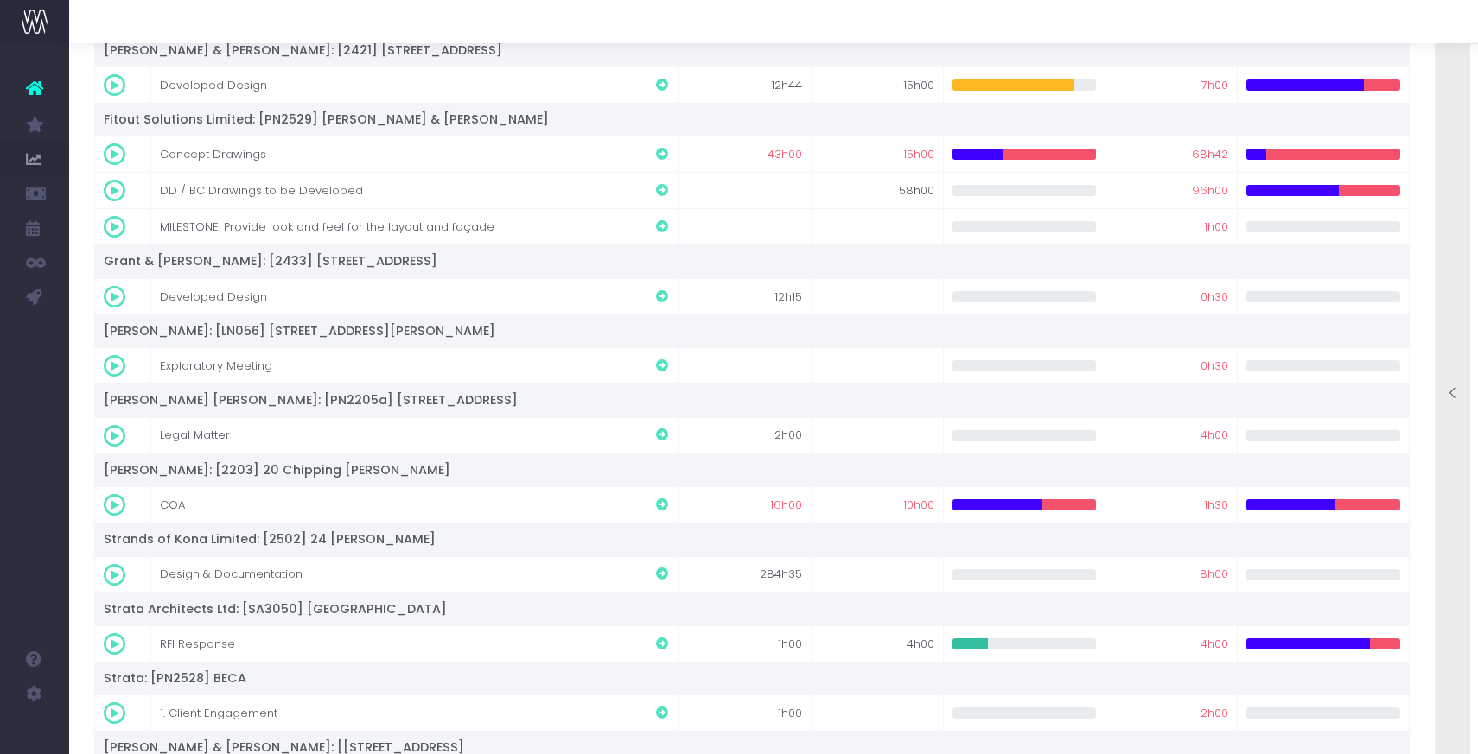
scroll to position [0, 0]
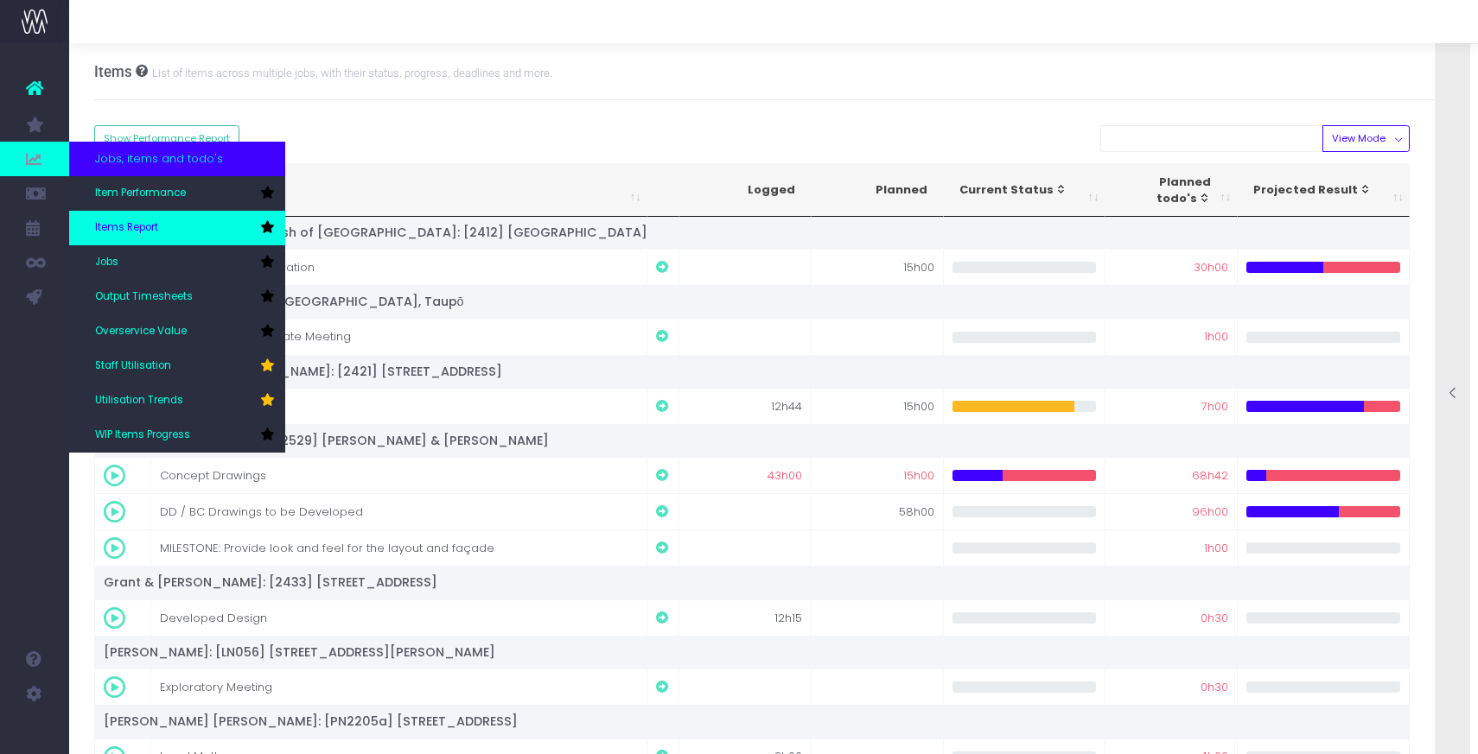
click at [145, 228] on span "Items Report" at bounding box center [126, 228] width 63 height 16
click at [93, 230] on link "Items Report" at bounding box center [177, 228] width 216 height 35
click at [122, 226] on span "Items Report" at bounding box center [126, 228] width 63 height 16
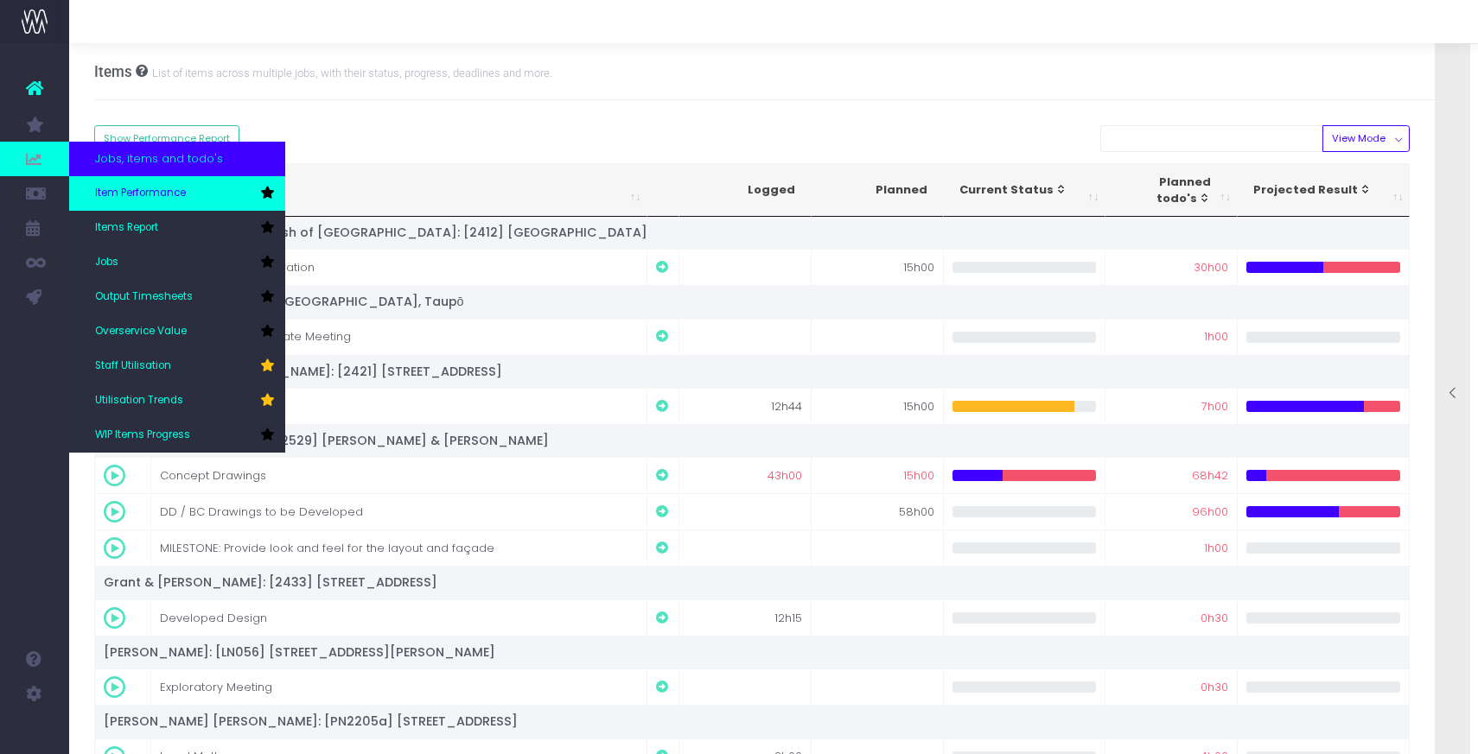
click at [119, 194] on span "Item Performance" at bounding box center [140, 194] width 91 height 16
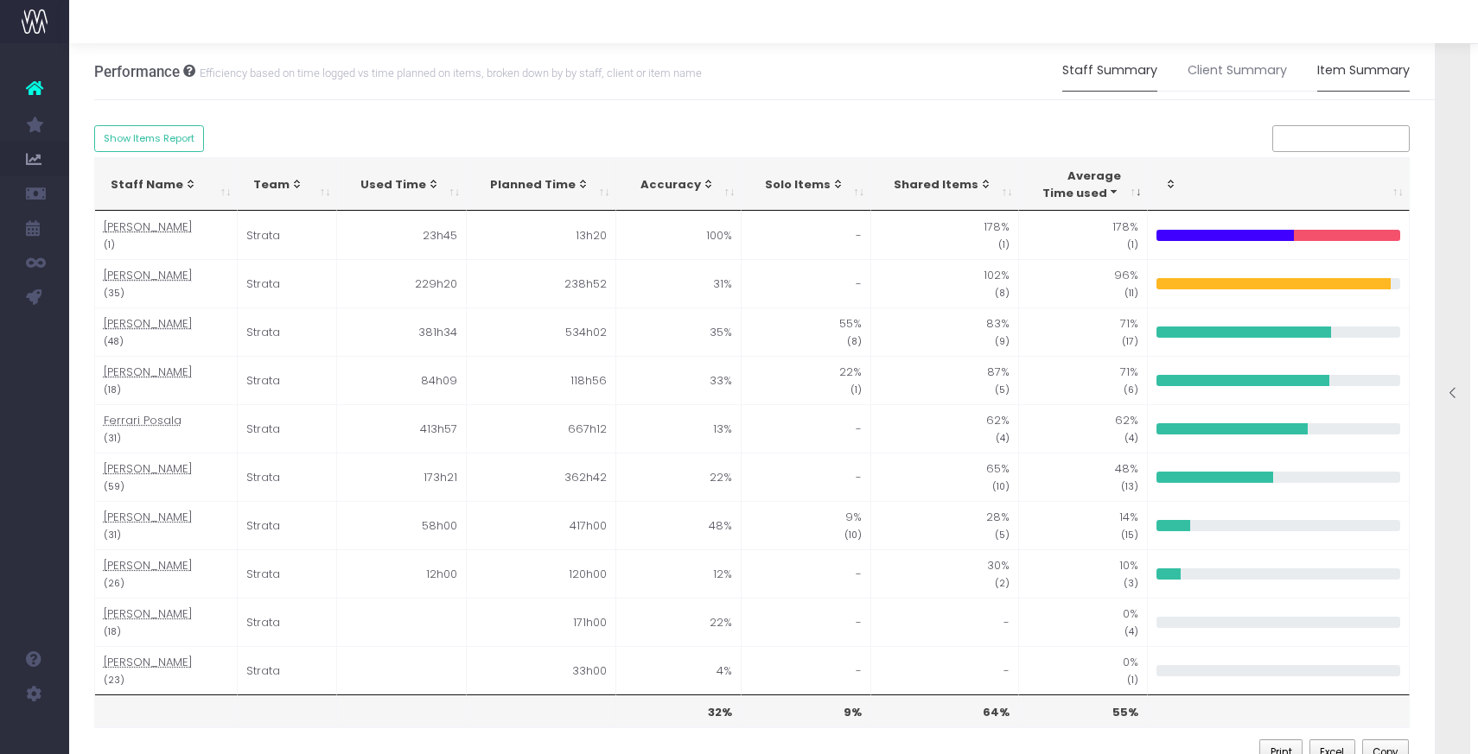
click at [1346, 80] on link "Item Summary" at bounding box center [1363, 71] width 92 height 40
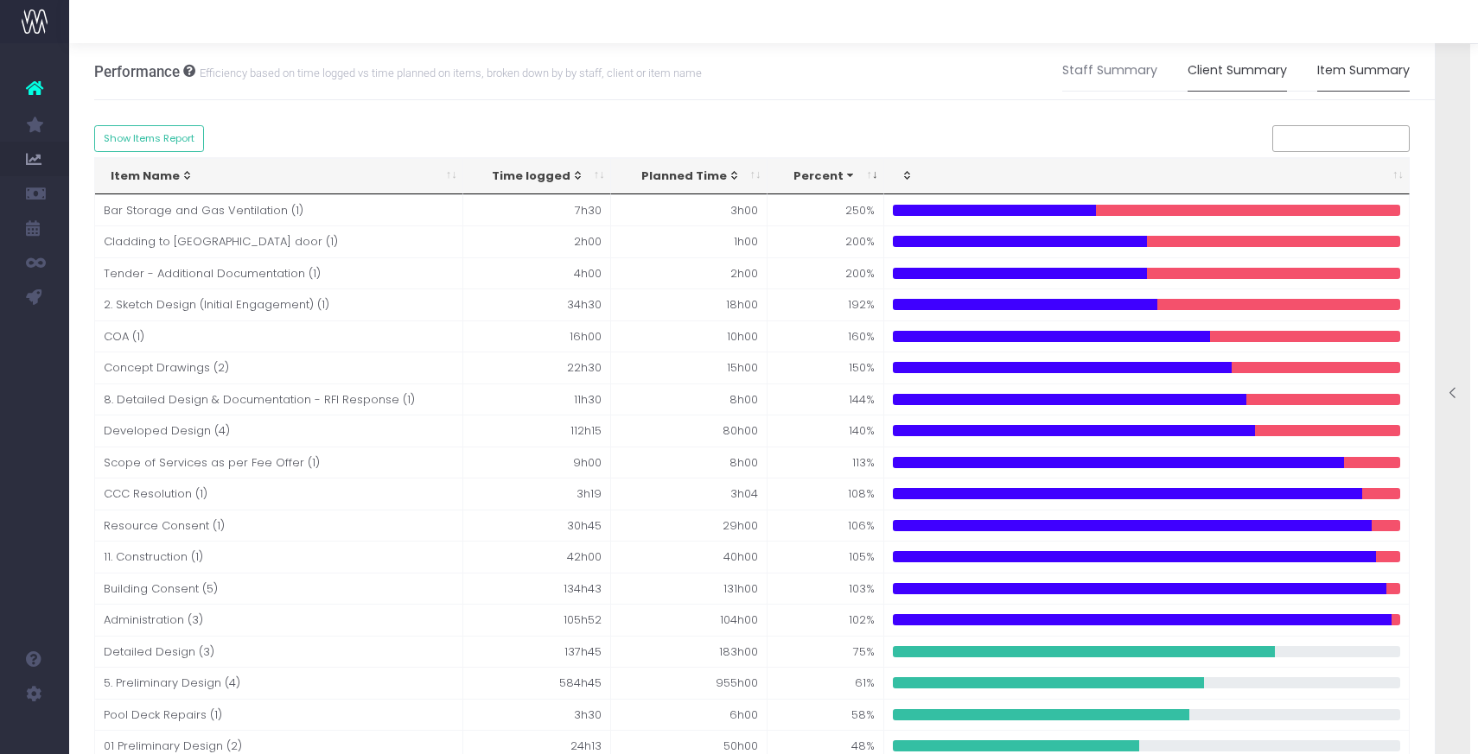
click at [1243, 71] on link "Client Summary" at bounding box center [1236, 71] width 99 height 40
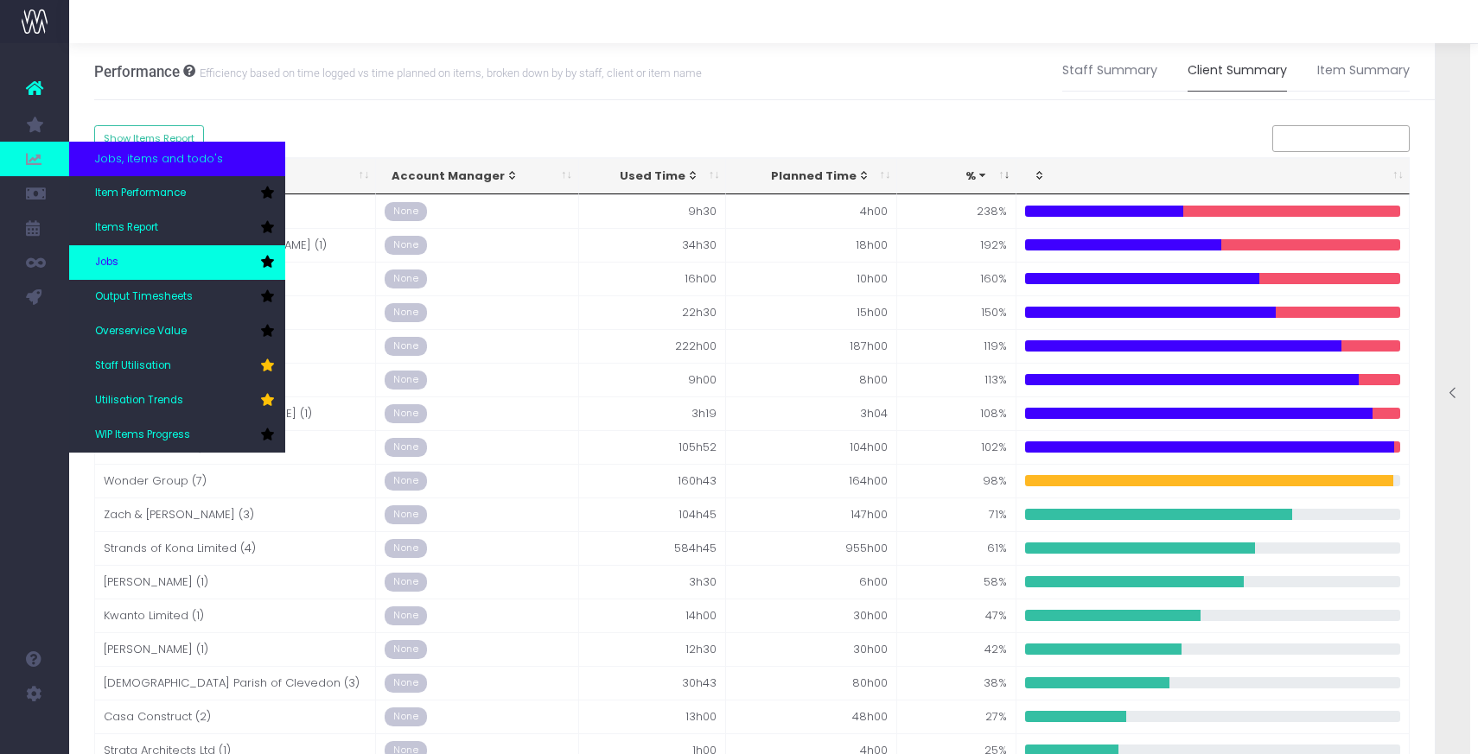
click at [143, 260] on link "Jobs" at bounding box center [177, 262] width 216 height 35
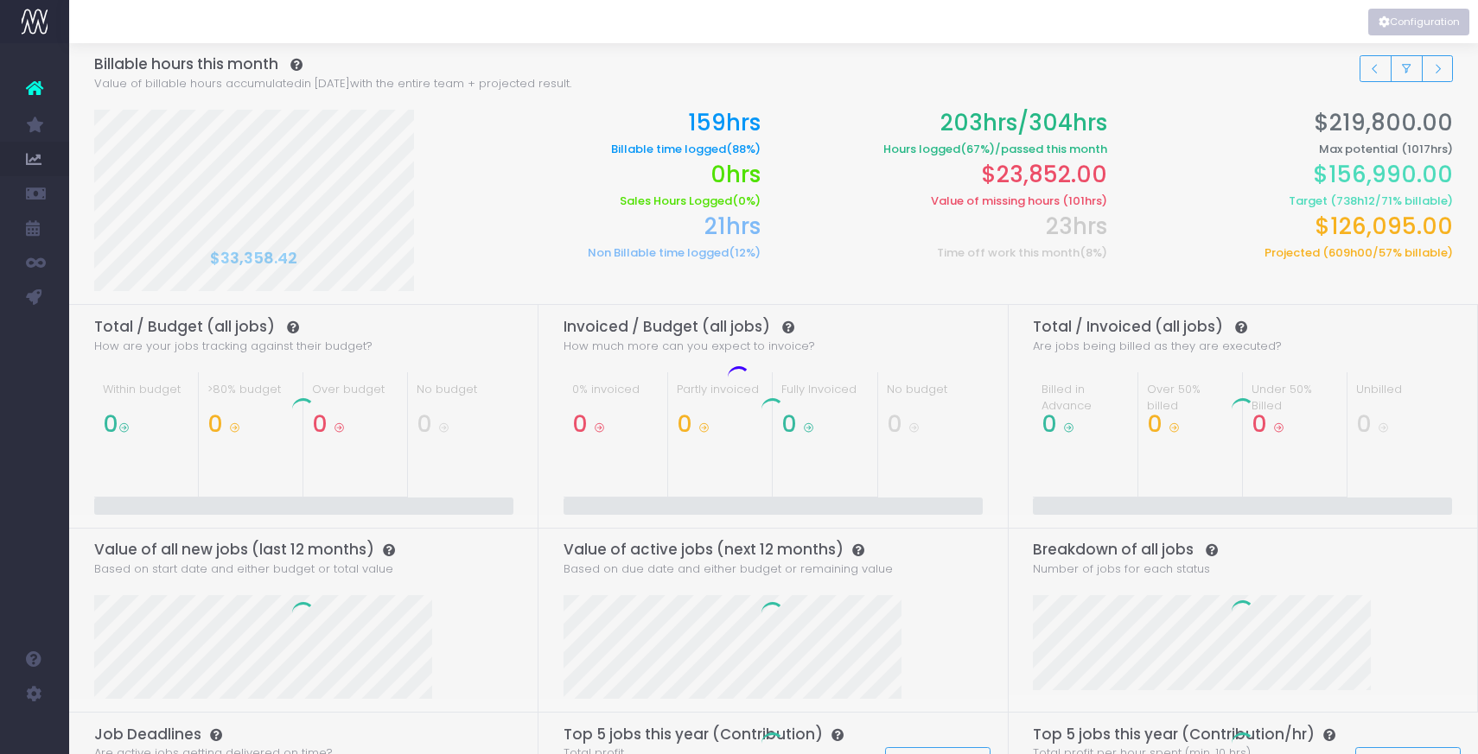
click at [1408, 19] on button "Configuration" at bounding box center [1418, 22] width 101 height 27
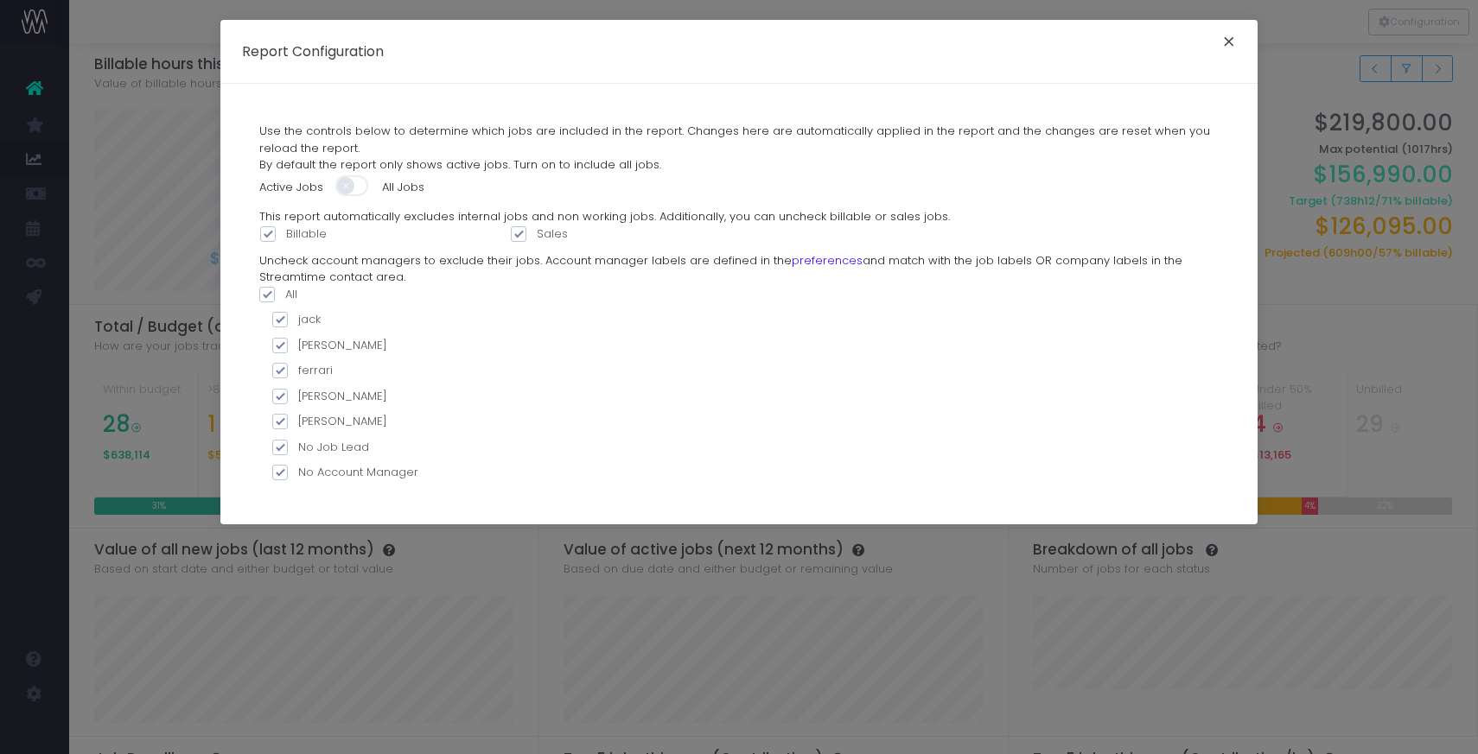
click at [1227, 38] on button "×" at bounding box center [1229, 44] width 36 height 28
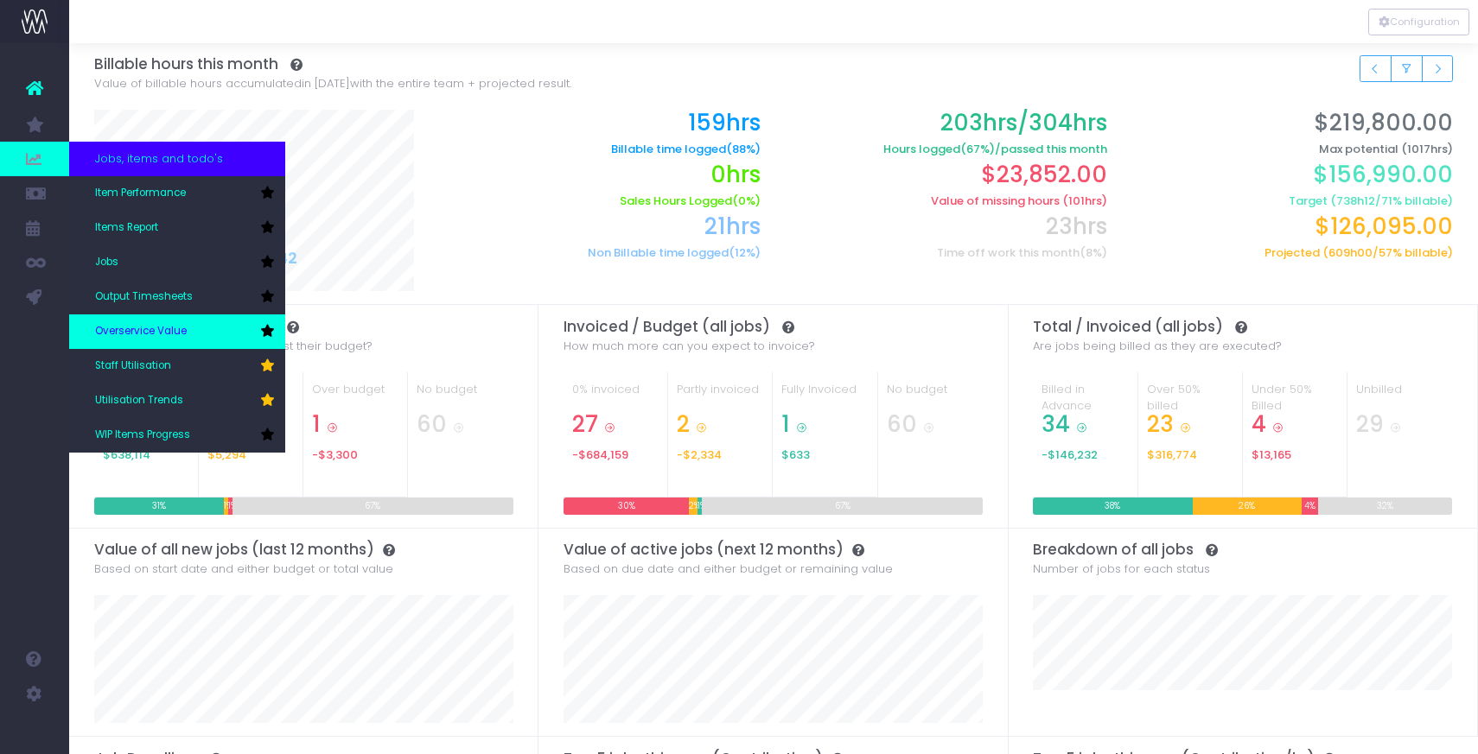
click at [149, 323] on link "Overservice Value" at bounding box center [177, 332] width 216 height 35
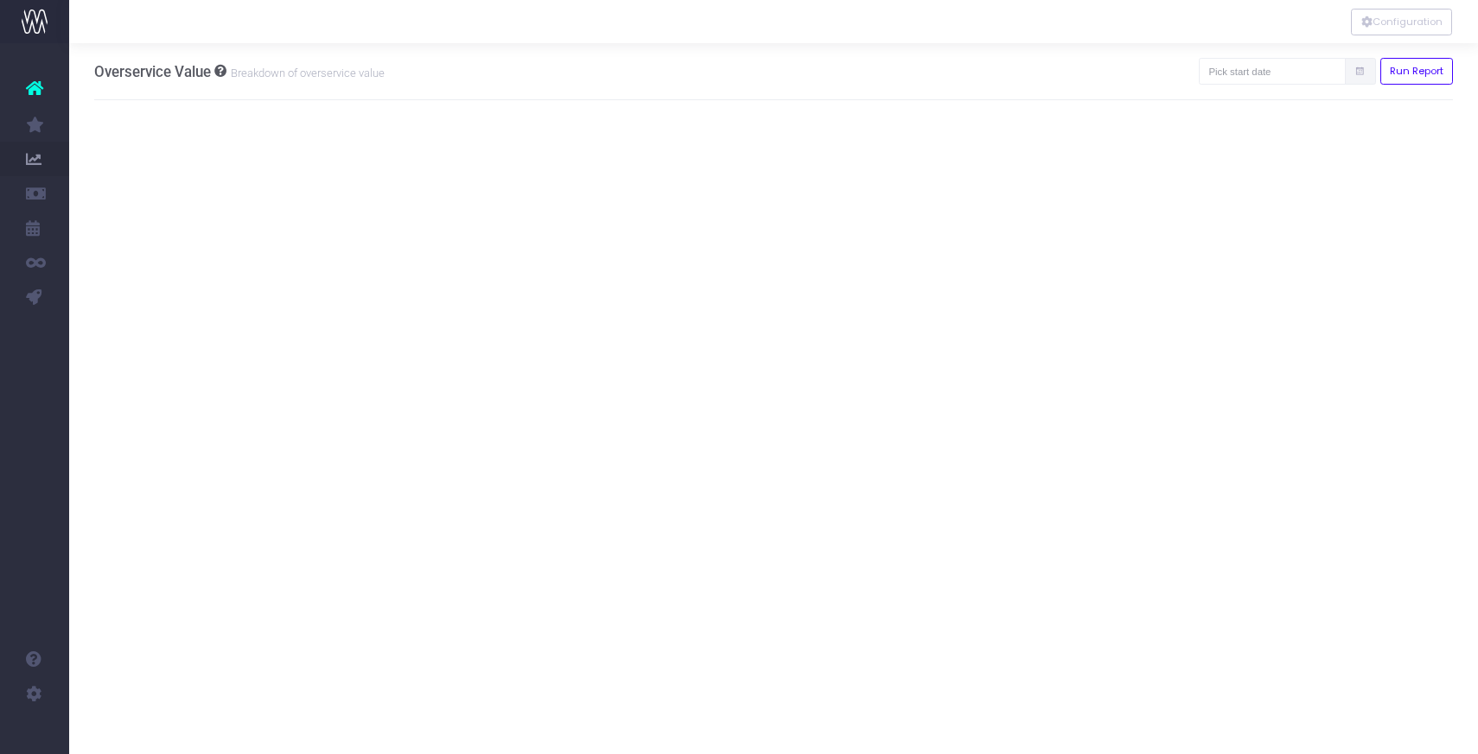
click at [1356, 72] on icon at bounding box center [1359, 72] width 11 height 0
click at [1287, 73] on input "text" at bounding box center [1272, 71] width 147 height 27
click at [1252, 105] on th "«" at bounding box center [1247, 106] width 30 height 26
click at [1250, 181] on td "1" at bounding box center [1247, 184] width 30 height 26
type input "[DATE]"
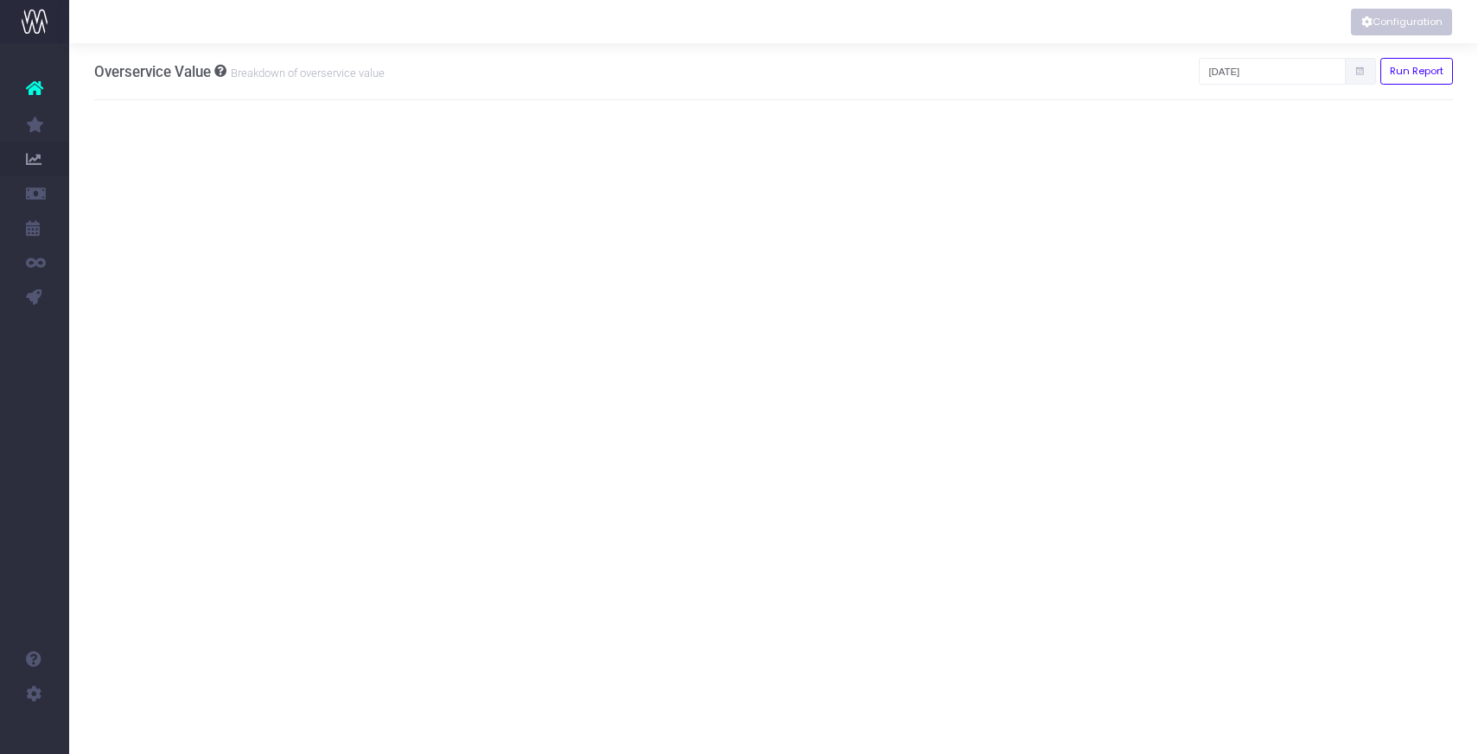
click at [1386, 21] on button "Configuration" at bounding box center [1401, 22] width 101 height 27
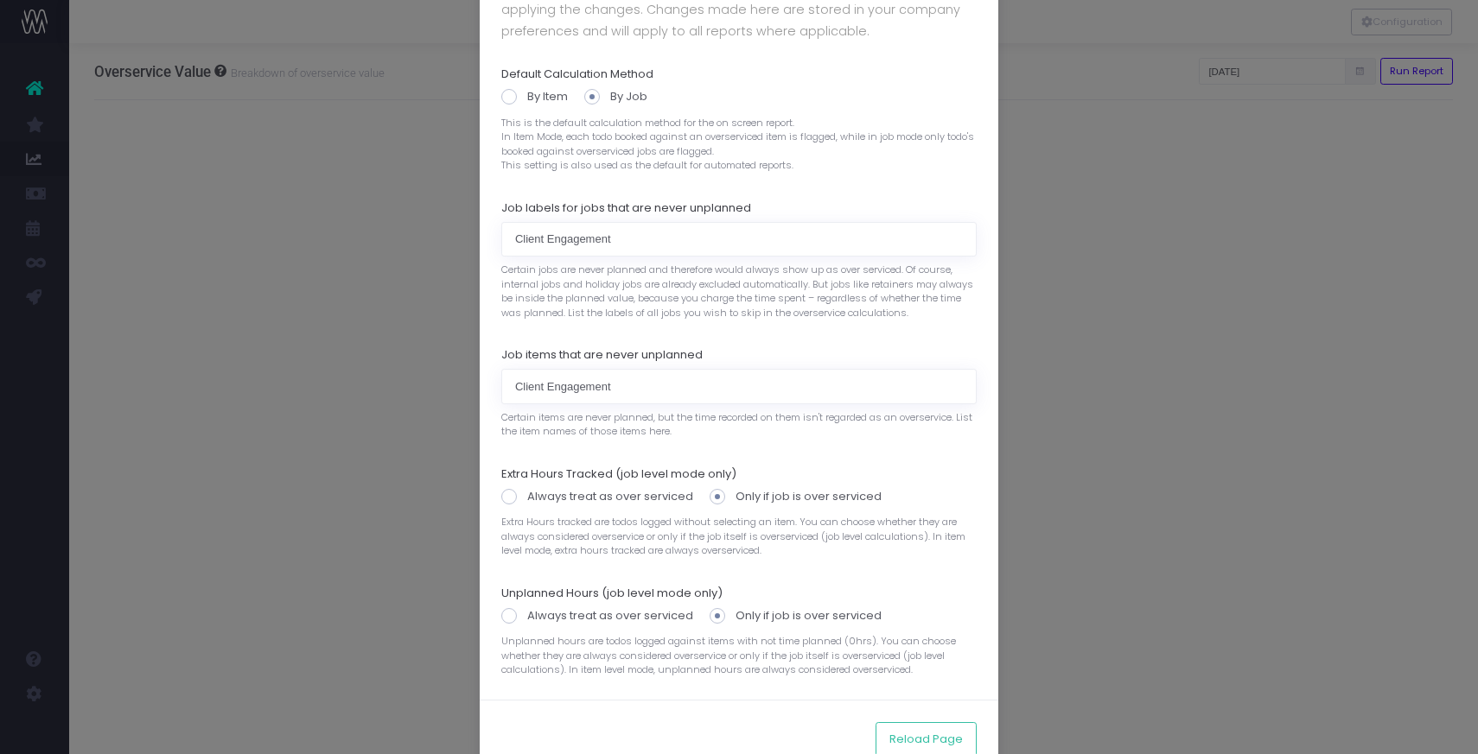
scroll to position [171, 0]
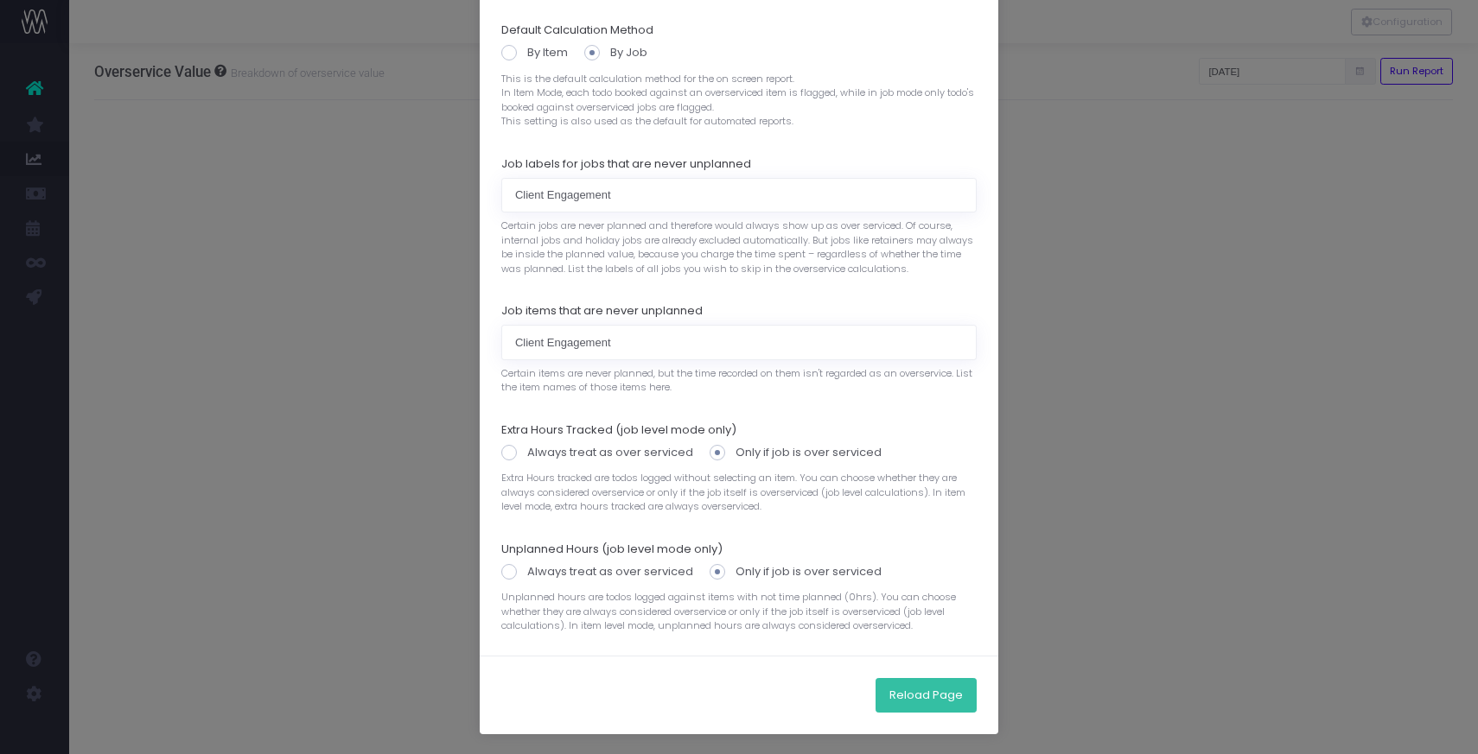
click at [926, 708] on button "Reload Page" at bounding box center [925, 695] width 101 height 35
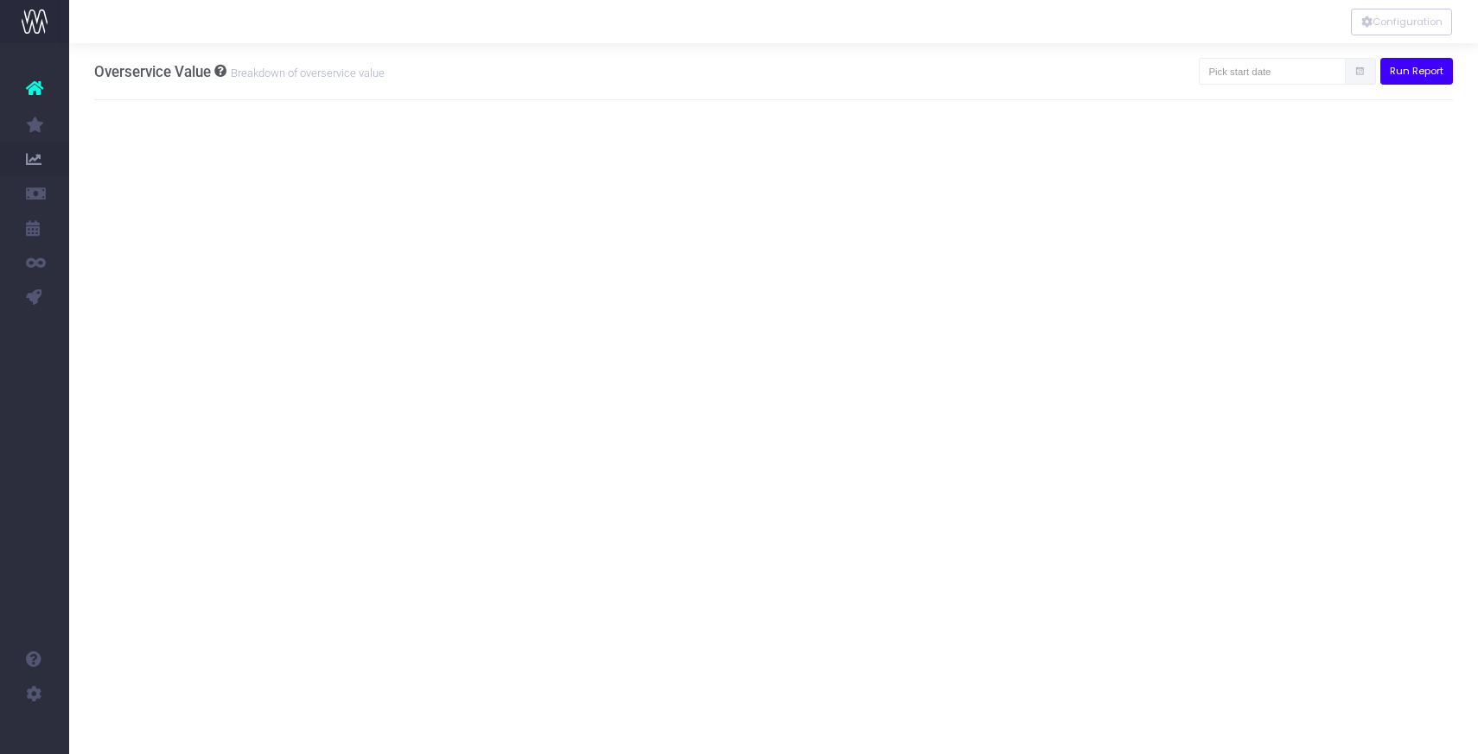
click at [1408, 67] on button "Run Report" at bounding box center [1416, 71] width 73 height 27
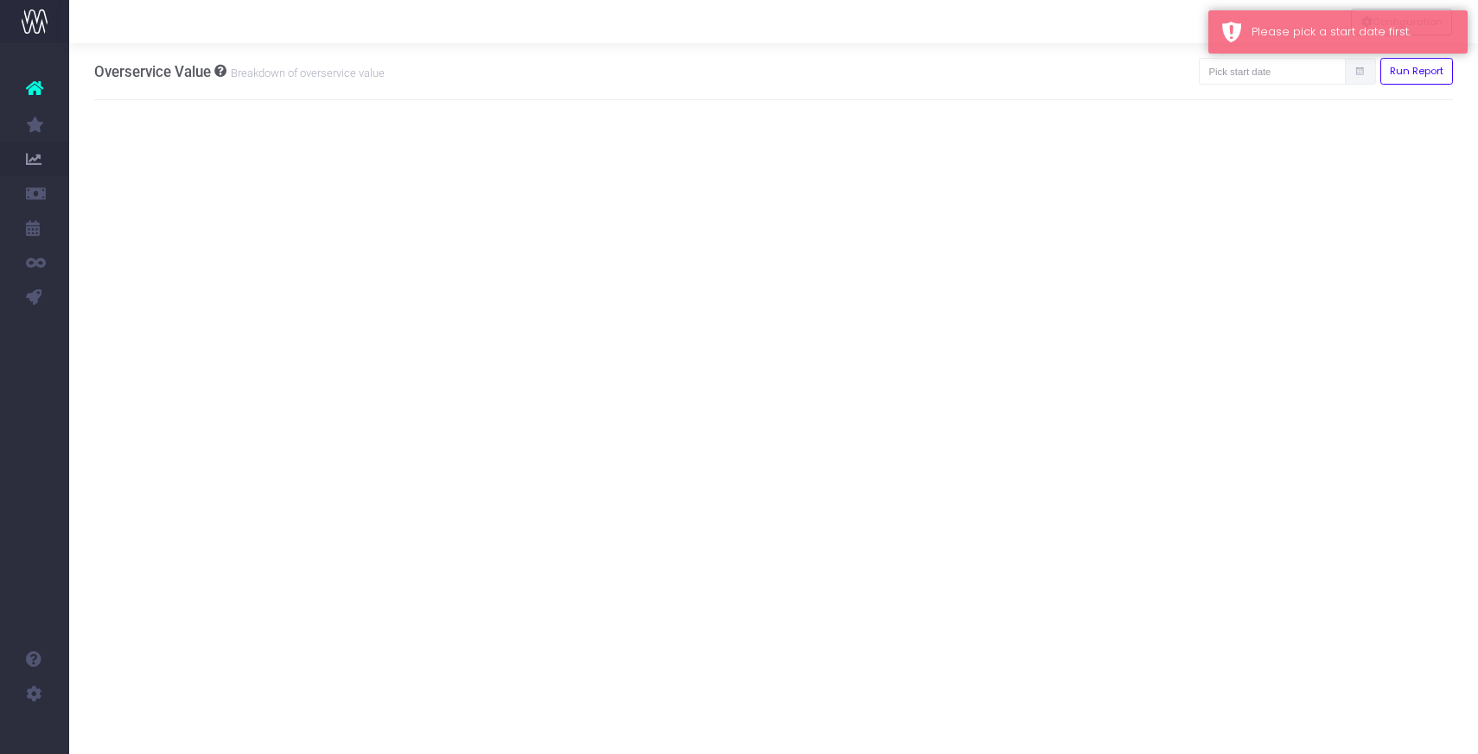
click at [1352, 69] on span at bounding box center [1360, 71] width 31 height 27
click at [1296, 76] on input "text" at bounding box center [1272, 71] width 147 height 27
click at [1249, 111] on th "«" at bounding box center [1247, 106] width 30 height 26
click at [1245, 182] on td "1" at bounding box center [1247, 184] width 30 height 26
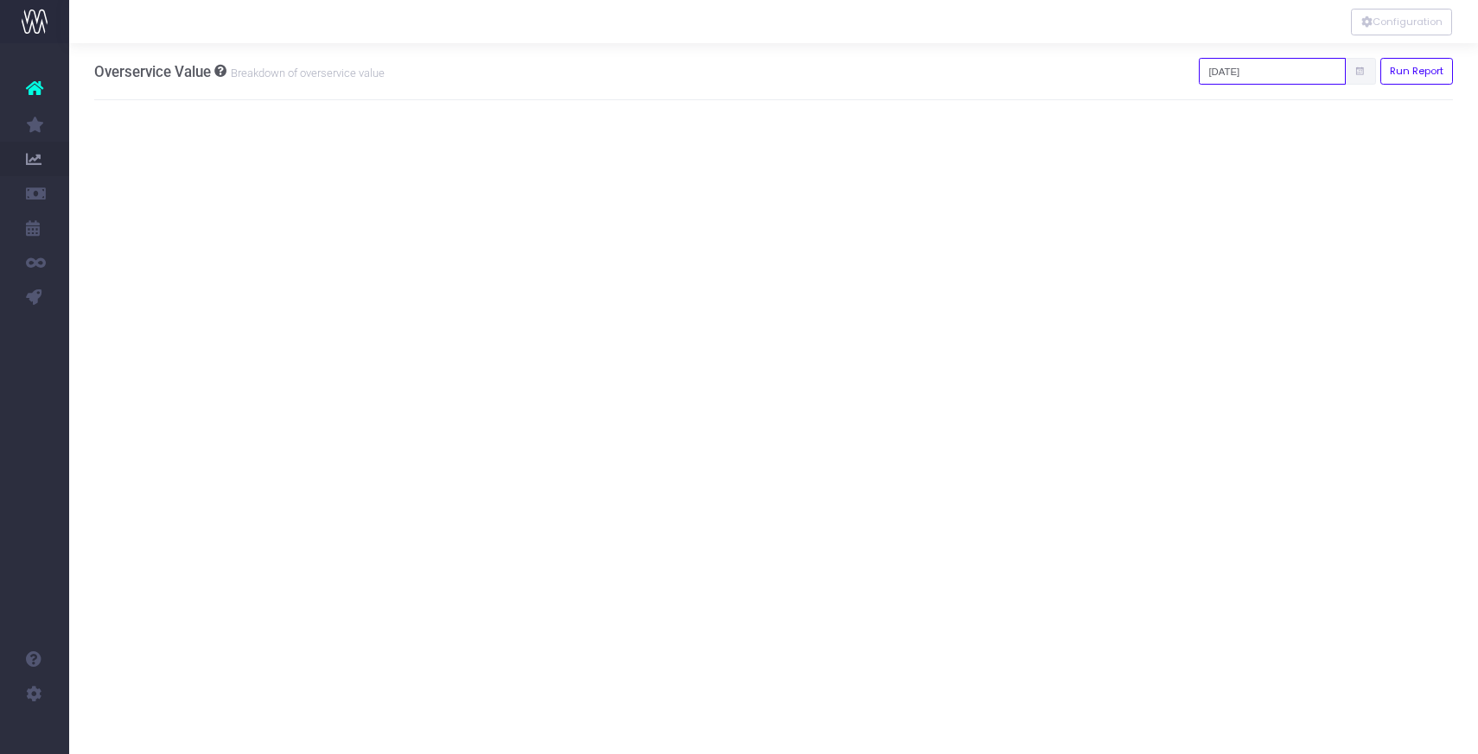
click at [1273, 73] on input "[DATE]" at bounding box center [1272, 71] width 147 height 27
click at [1427, 109] on th "»" at bounding box center [1429, 106] width 30 height 26
click at [1246, 185] on td "6" at bounding box center [1247, 184] width 30 height 26
type input "[DATE]"
click at [1426, 80] on button "Run Report" at bounding box center [1416, 71] width 73 height 27
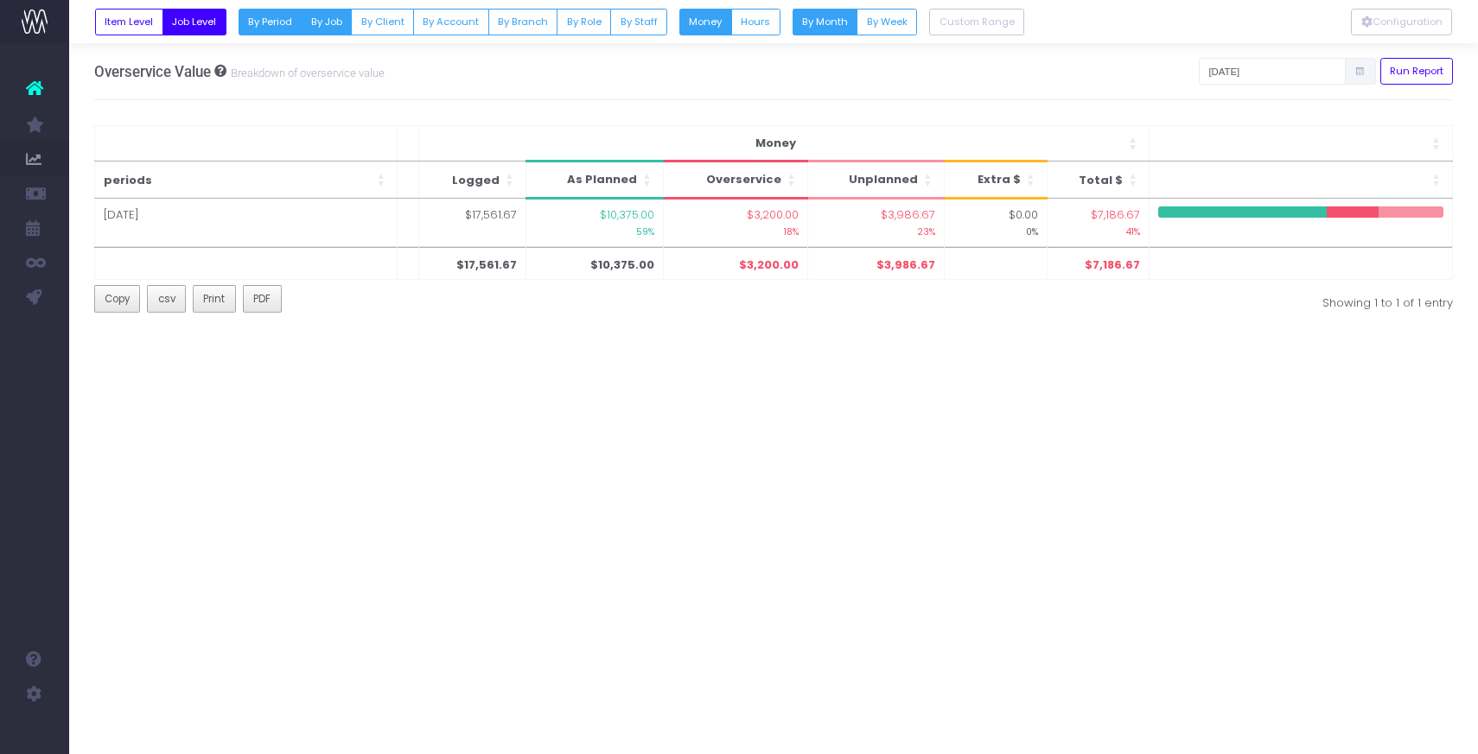
click at [328, 20] on button "By Job" at bounding box center [326, 22] width 51 height 27
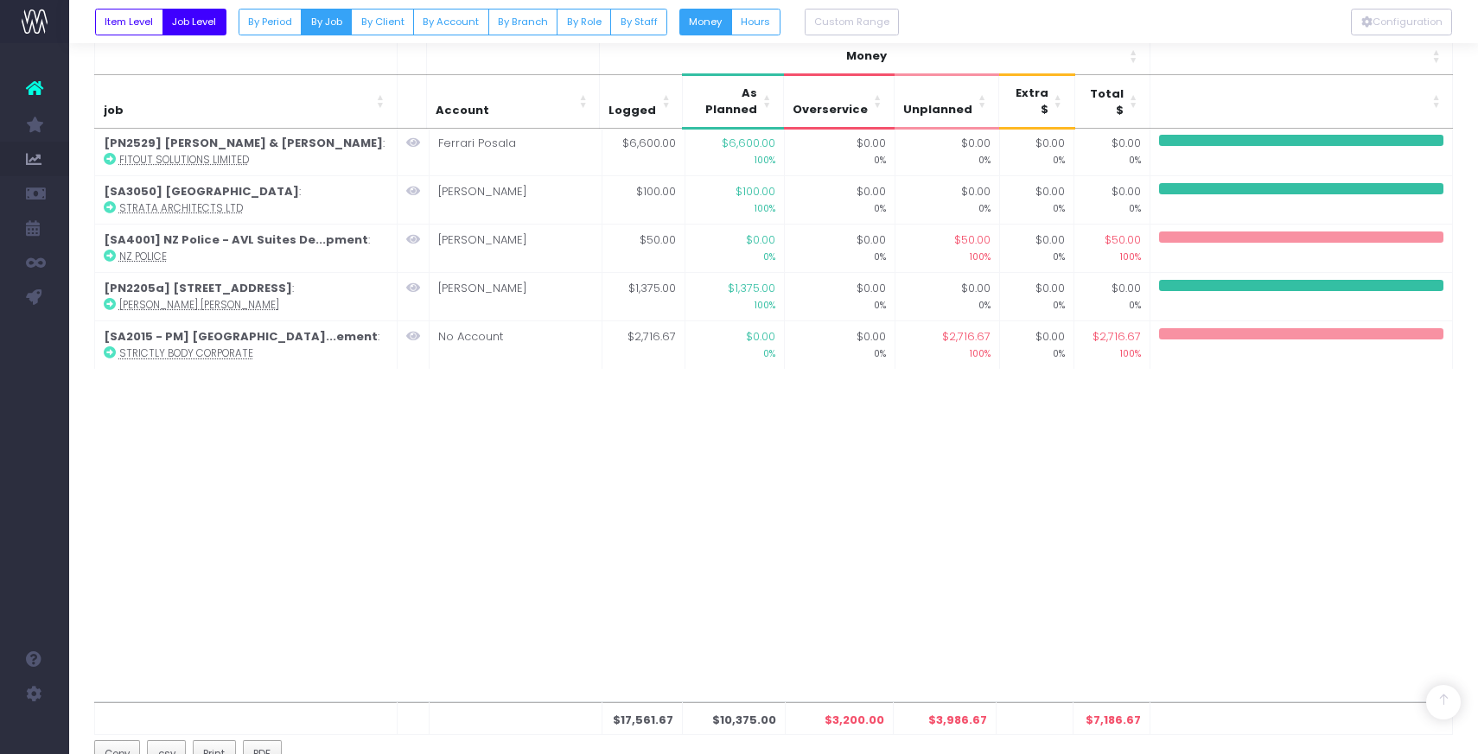
scroll to position [477, 0]
click at [758, 22] on button "Hours" at bounding box center [755, 22] width 49 height 27
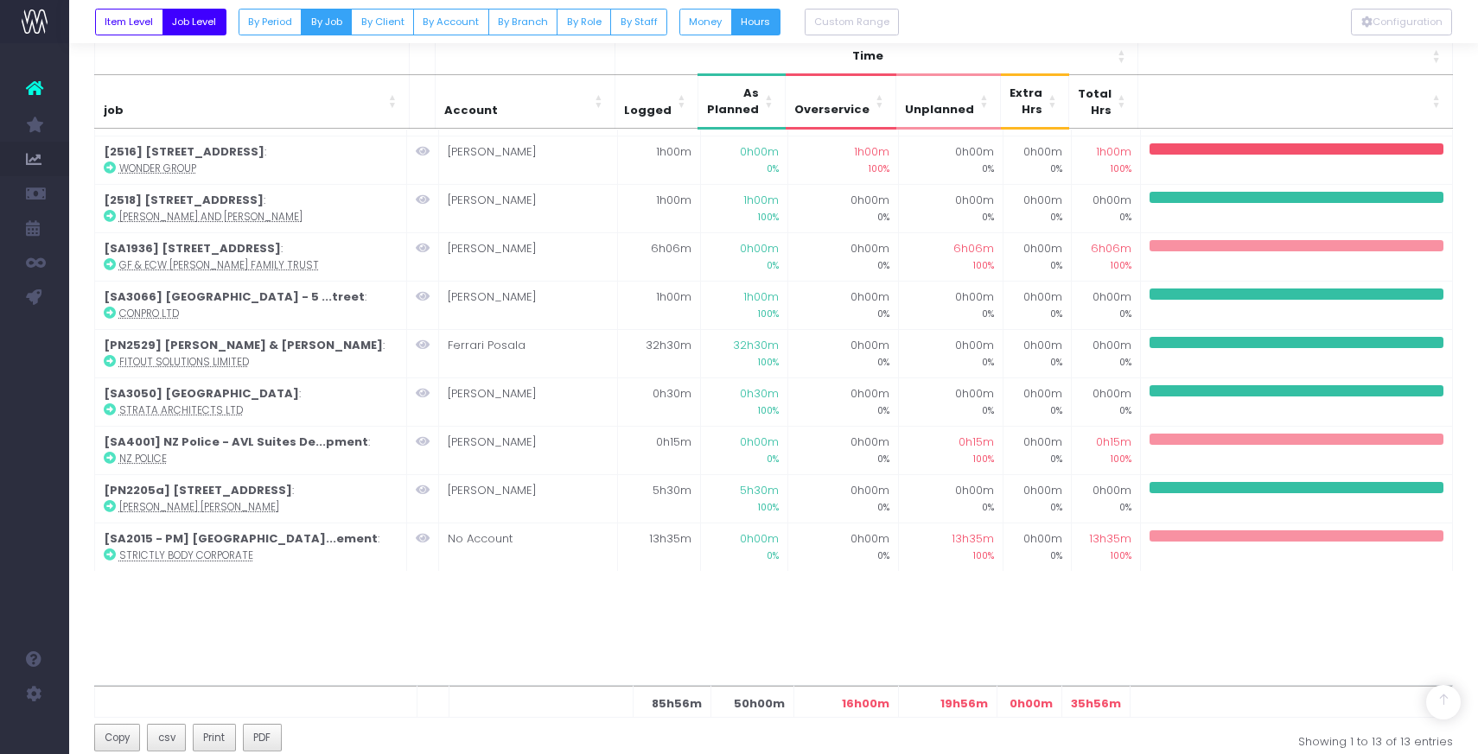
scroll to position [275, 0]
click at [265, 727] on button "PDF" at bounding box center [262, 737] width 39 height 28
